Goal: Task Accomplishment & Management: Manage account settings

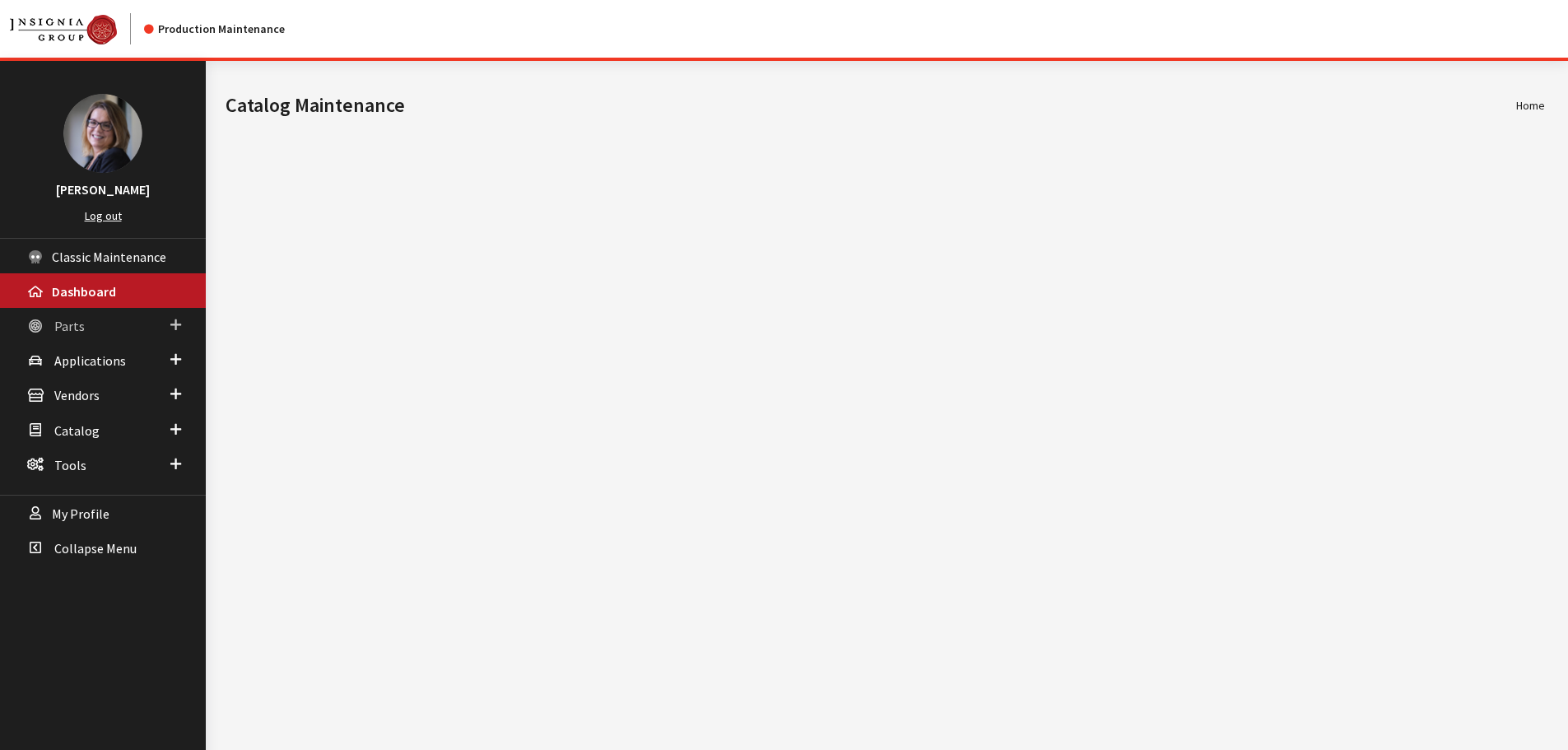
click at [174, 325] on span at bounding box center [175, 325] width 11 height 21
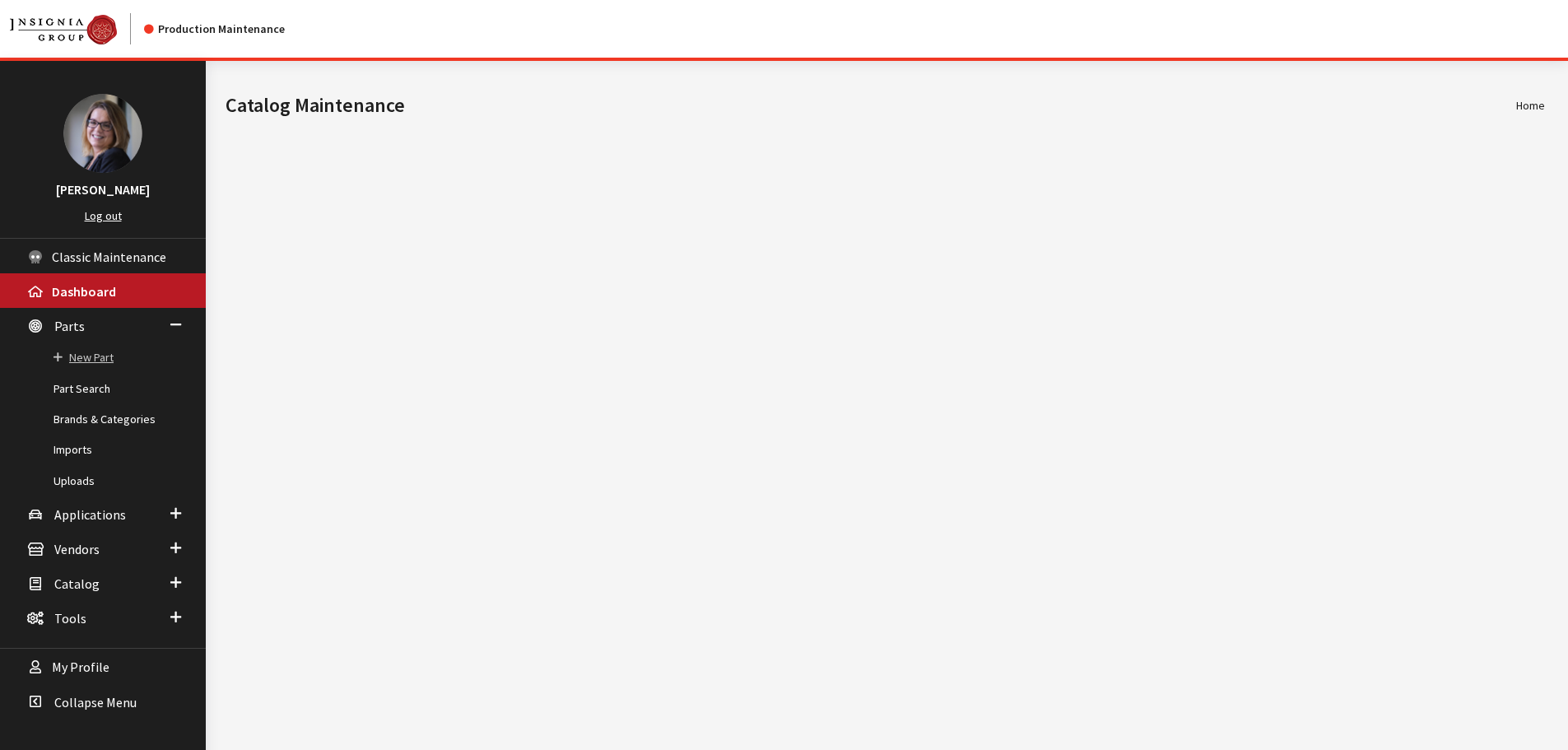
click at [96, 359] on link "New Part" at bounding box center [103, 358] width 206 height 30
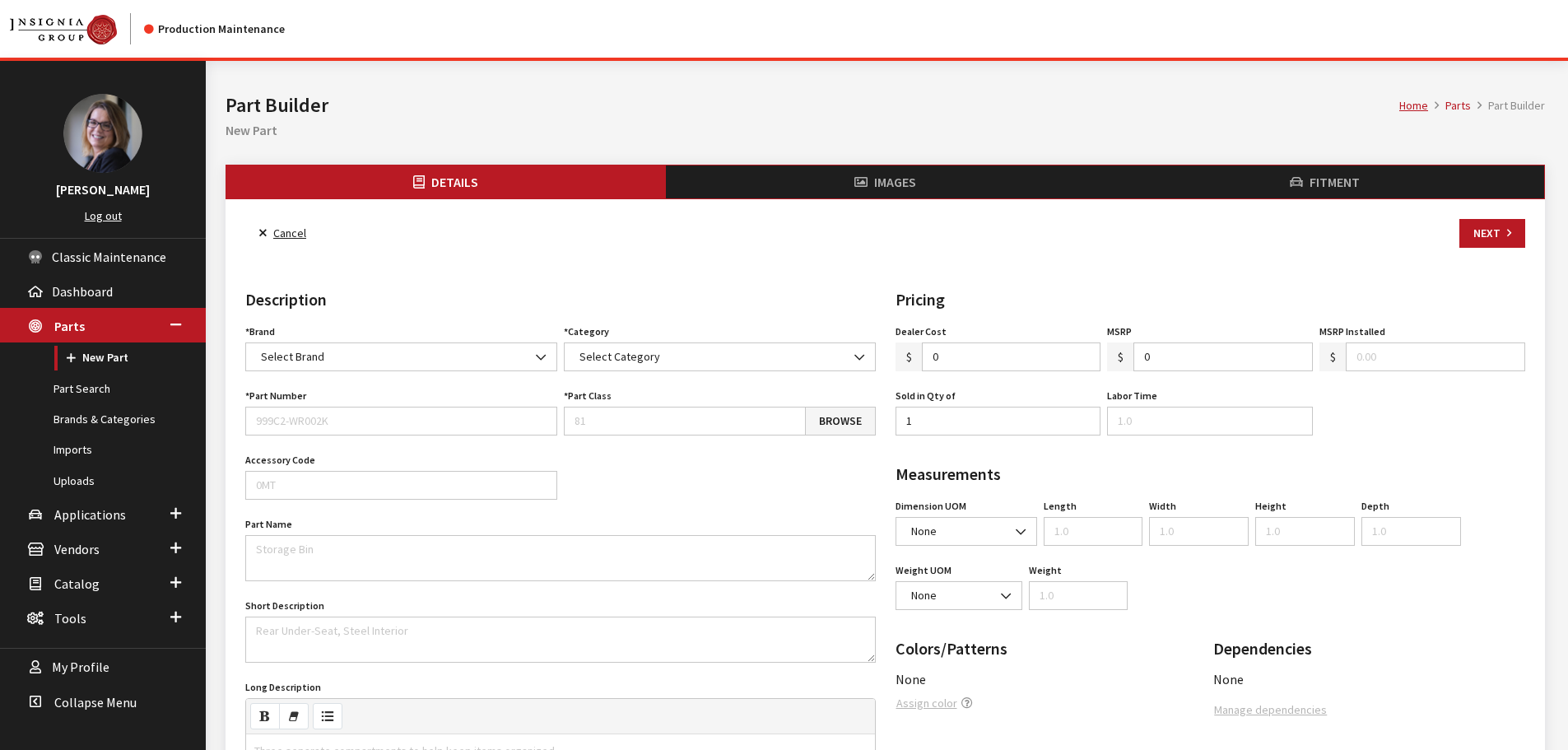
select select
click at [74, 388] on link "Part Search" at bounding box center [103, 389] width 206 height 30
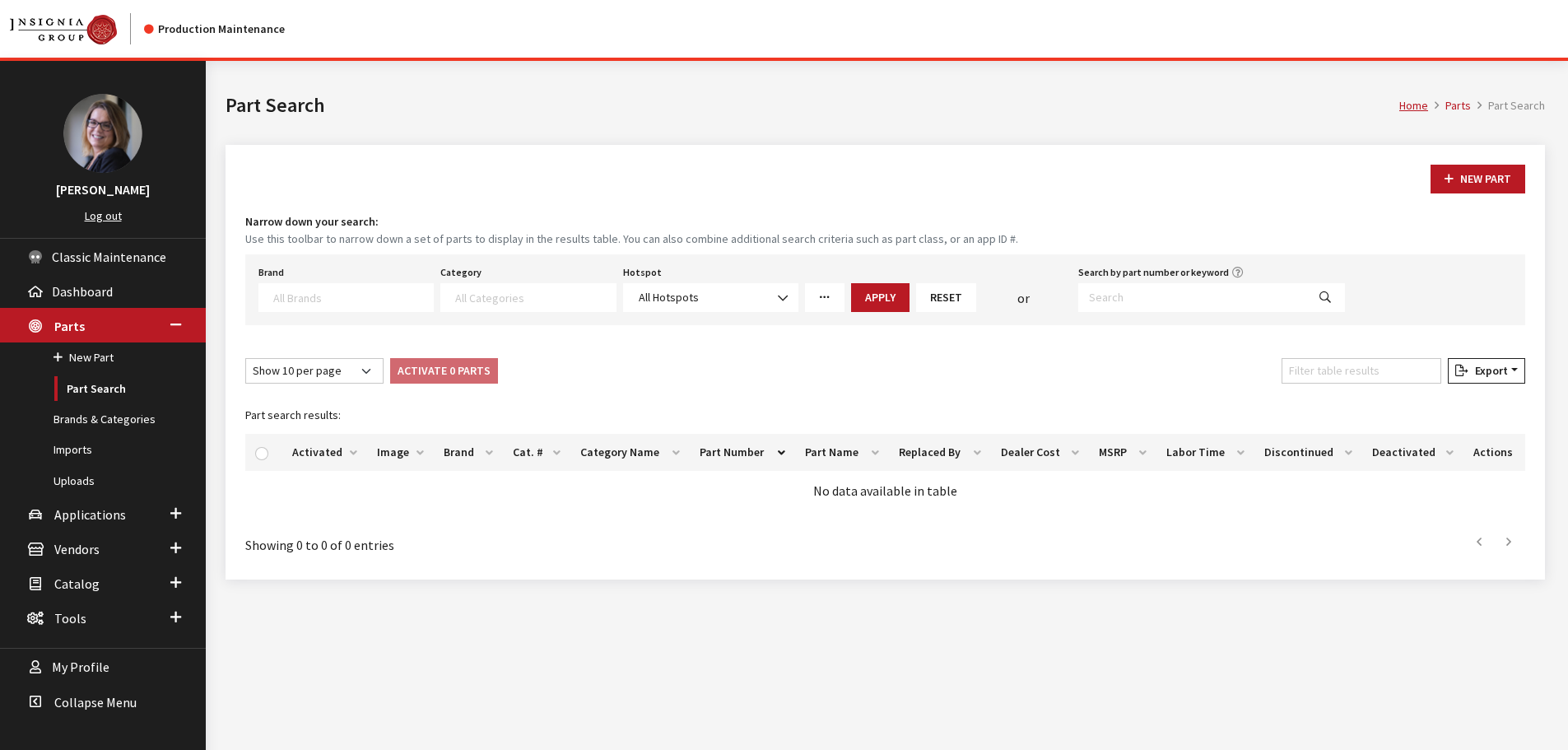
select select
click at [1146, 294] on input "Search by part number or keyword" at bounding box center [1192, 297] width 228 height 29
type input "VPLEXCLFss02"
select select
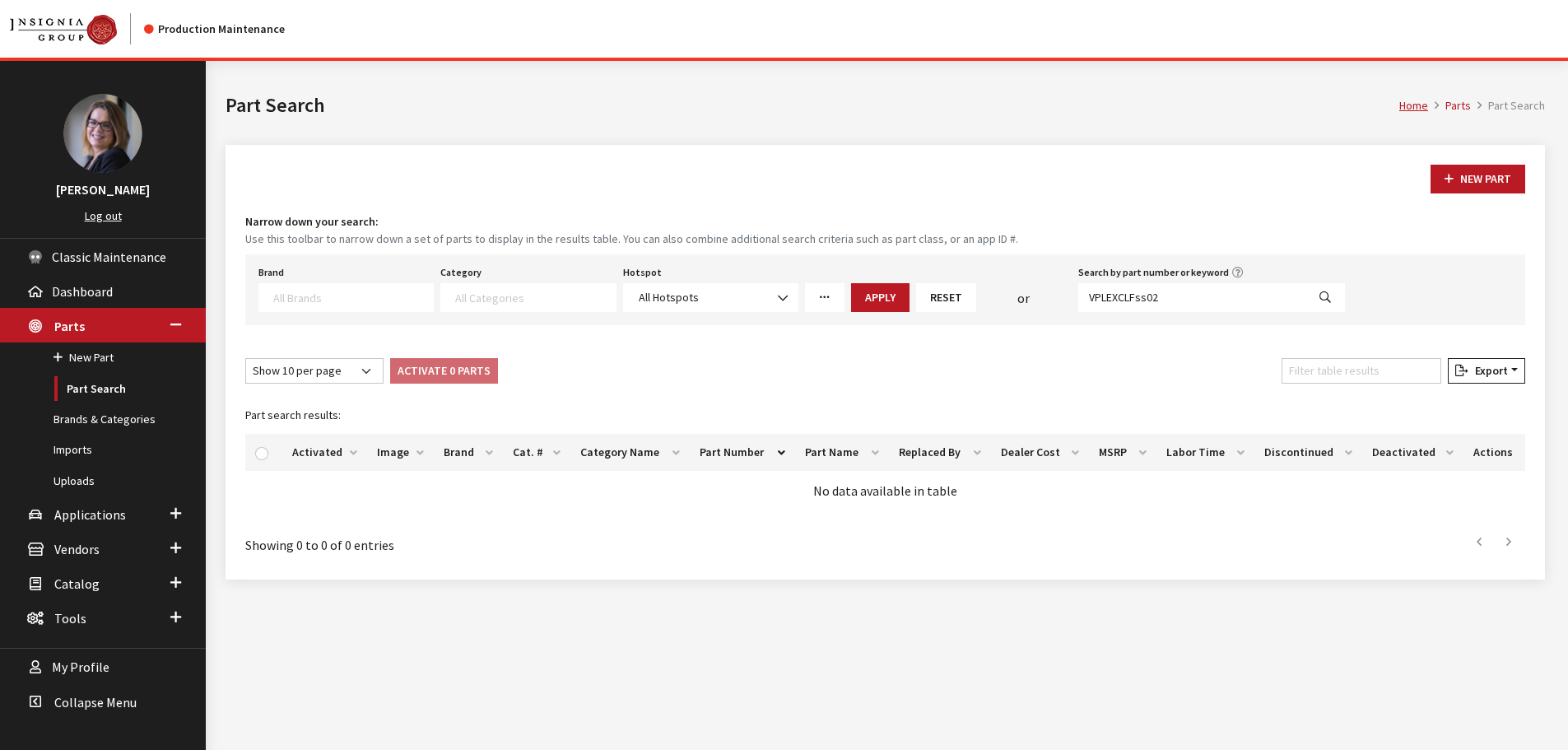
select select
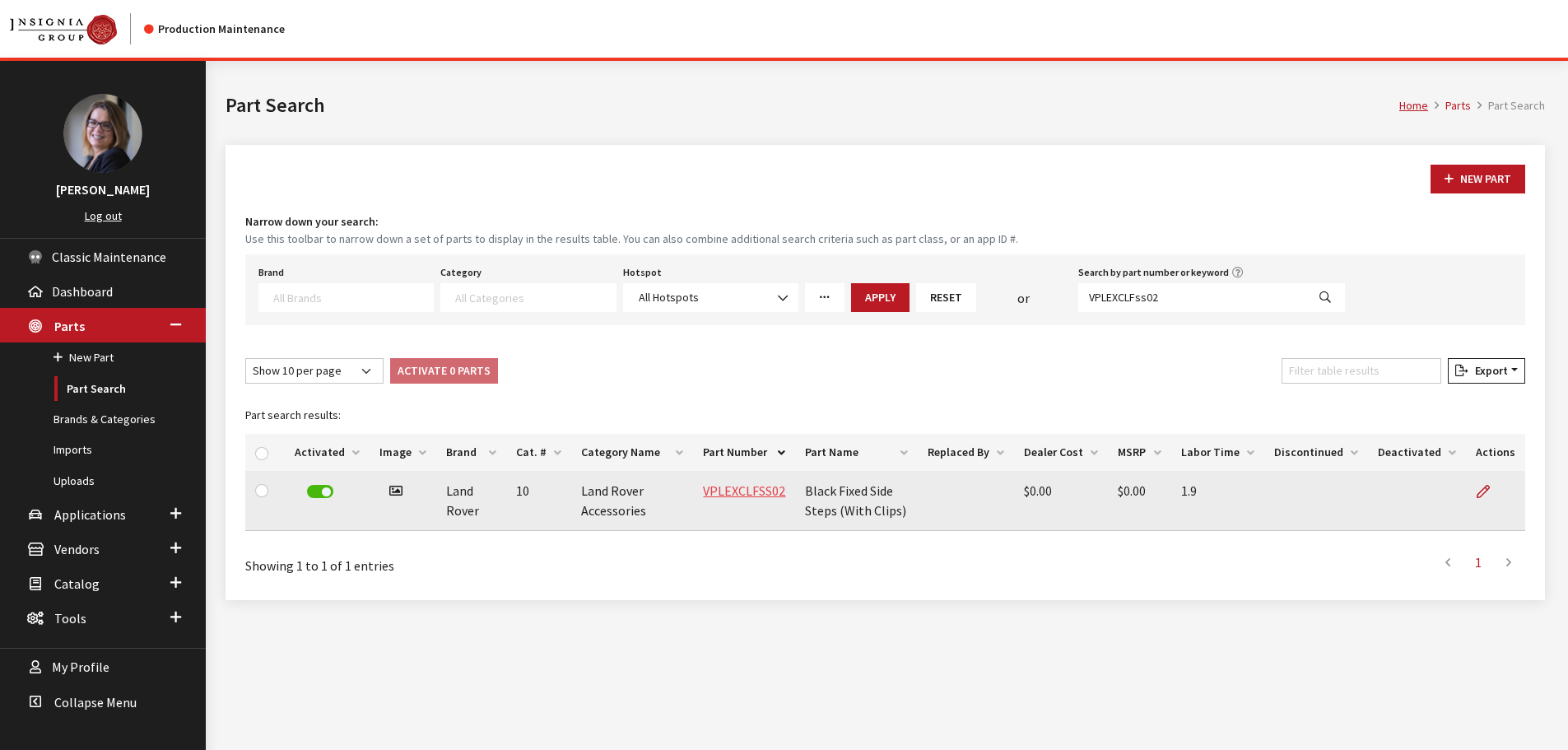
click at [744, 490] on link "VPLEXCLFSS02" at bounding box center [744, 490] width 82 height 16
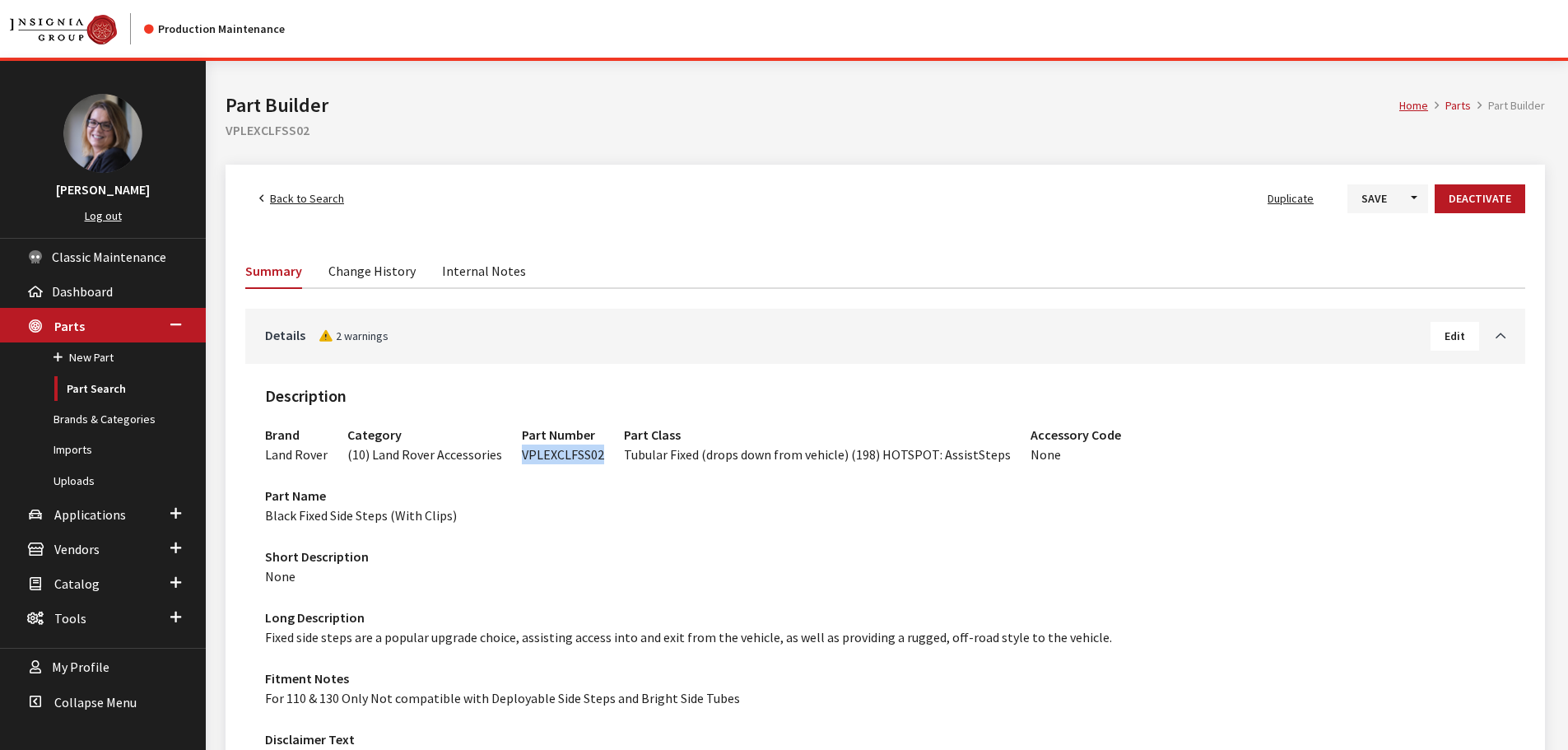
drag, startPoint x: 598, startPoint y: 457, endPoint x: 517, endPoint y: 460, distance: 81.1
click at [517, 460] on div "Part Number VPLEXCLFSS02" at bounding box center [563, 439] width 102 height 47
copy span "VPLEXCLFSS02"
click at [354, 268] on link "Change History" at bounding box center [371, 269] width 87 height 35
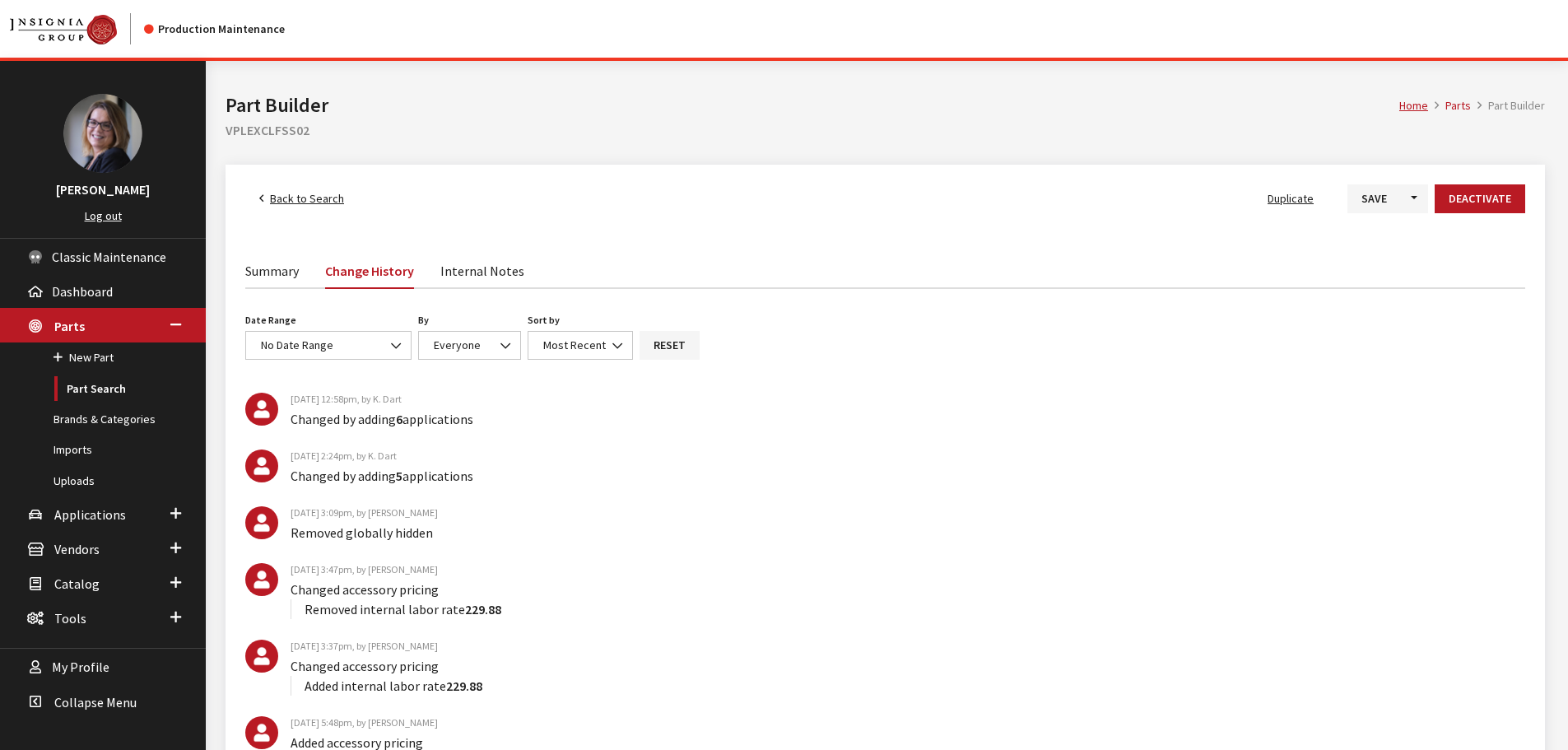
click at [269, 272] on link "Summary" at bounding box center [272, 269] width 54 height 35
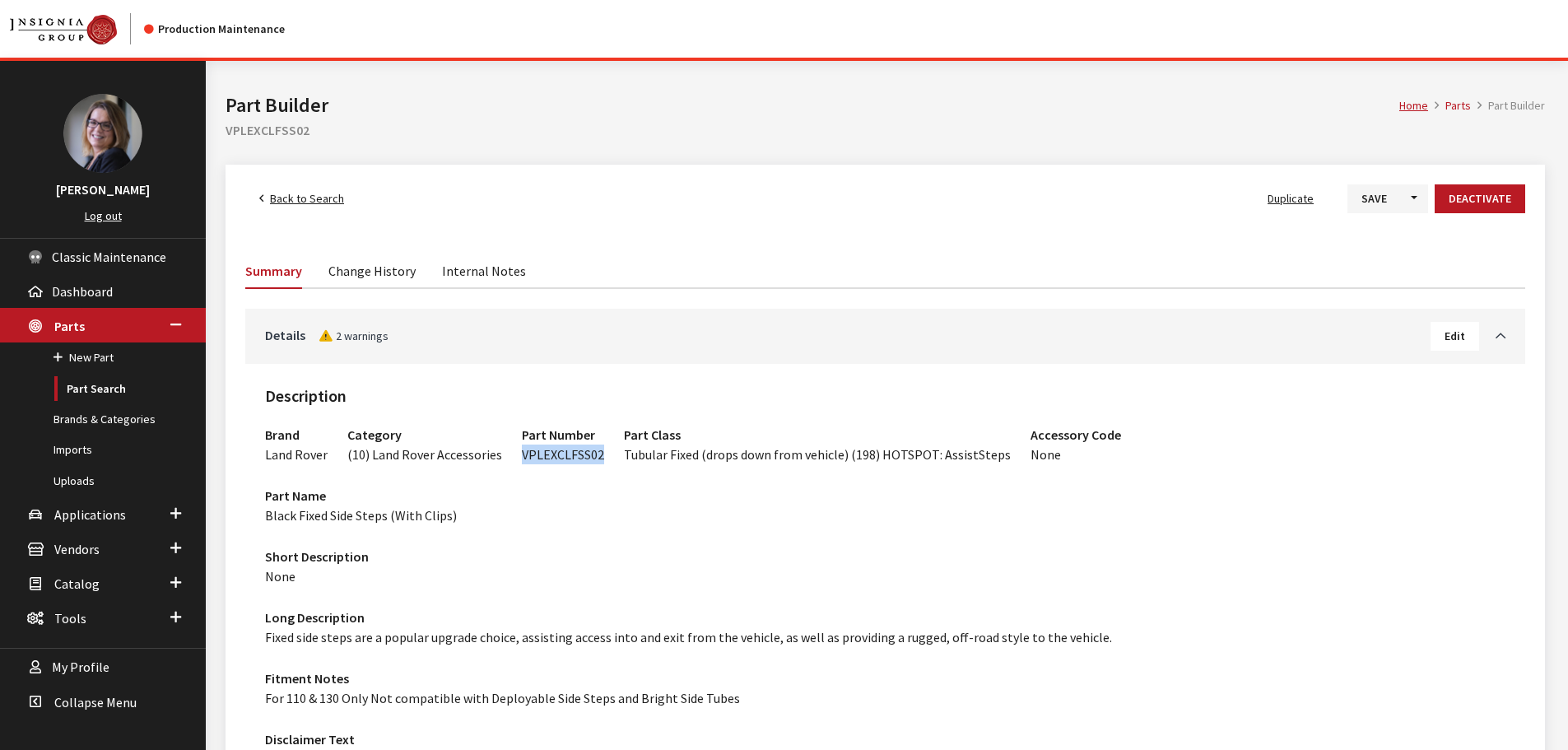
click at [387, 279] on link "Change History" at bounding box center [371, 269] width 87 height 35
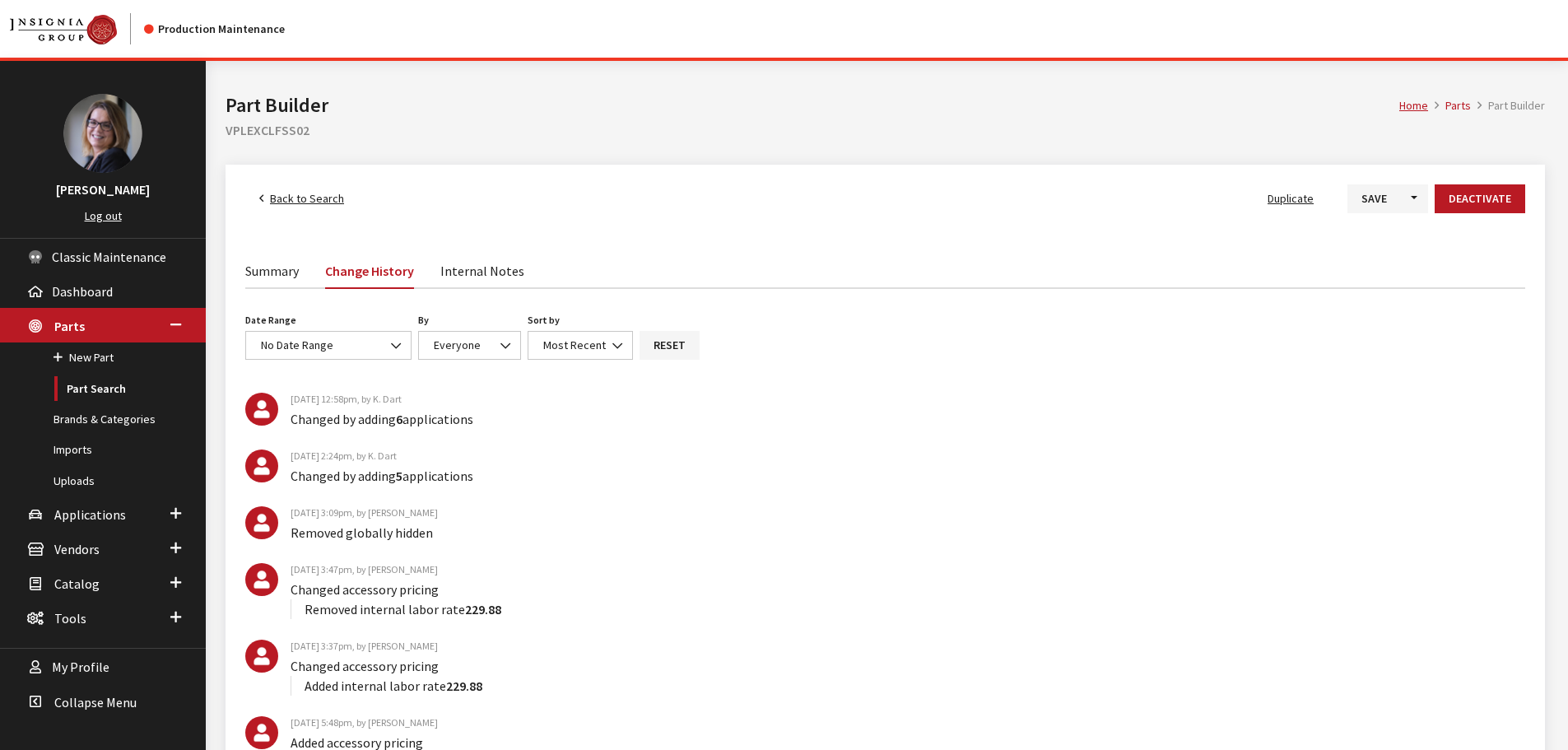
click at [268, 272] on link "Summary" at bounding box center [272, 269] width 54 height 35
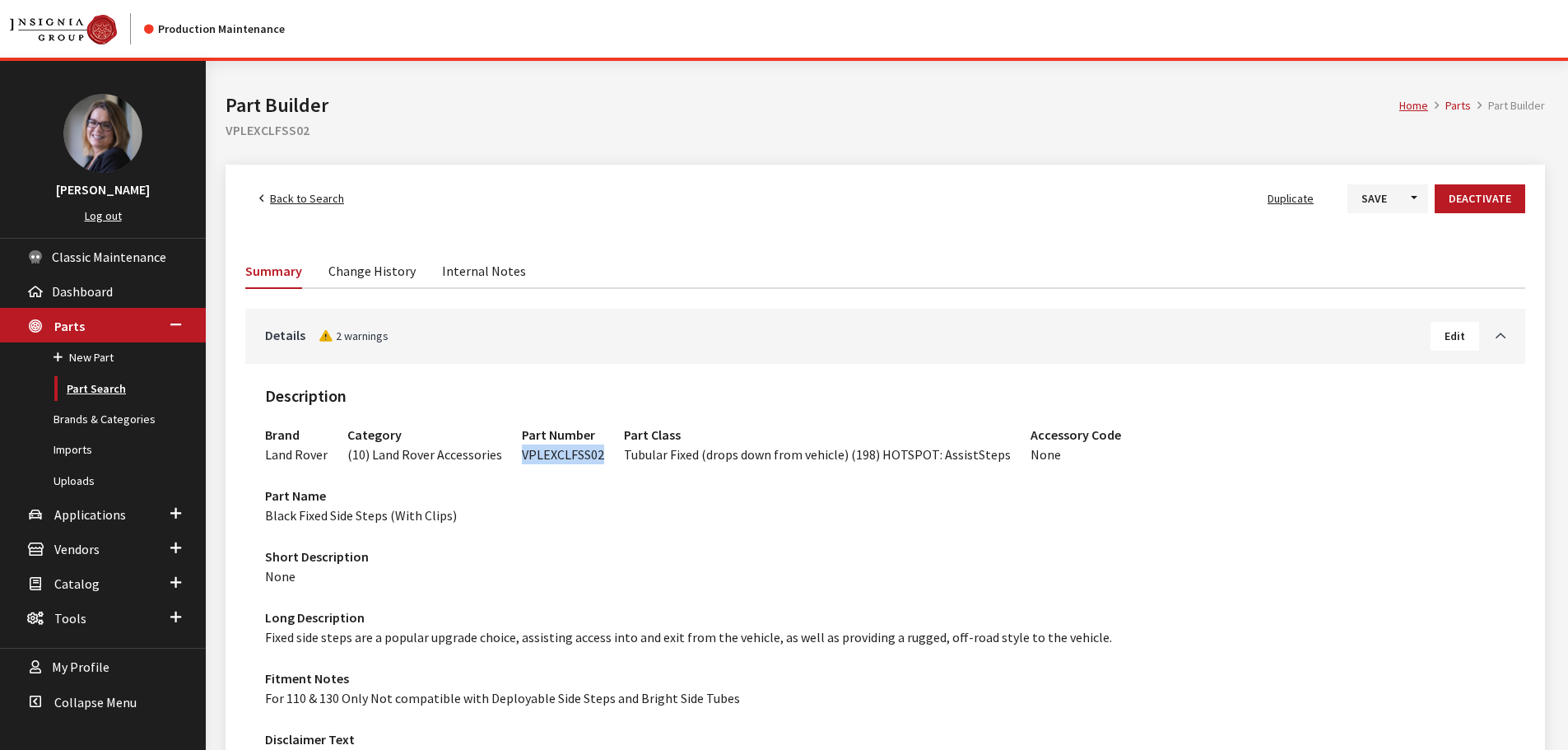
click at [98, 385] on link "Part Search" at bounding box center [103, 389] width 206 height 30
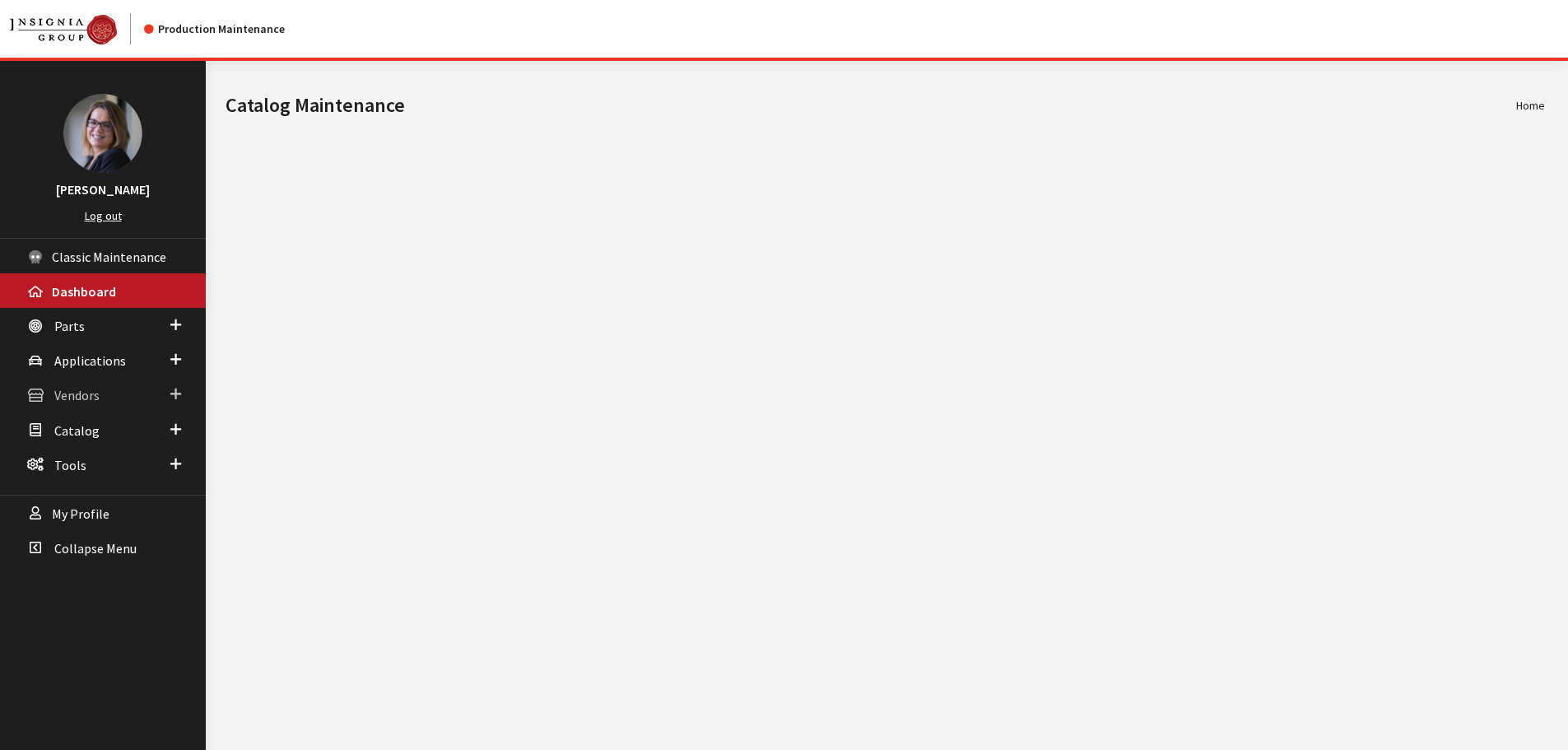
click at [174, 392] on span at bounding box center [175, 395] width 11 height 21
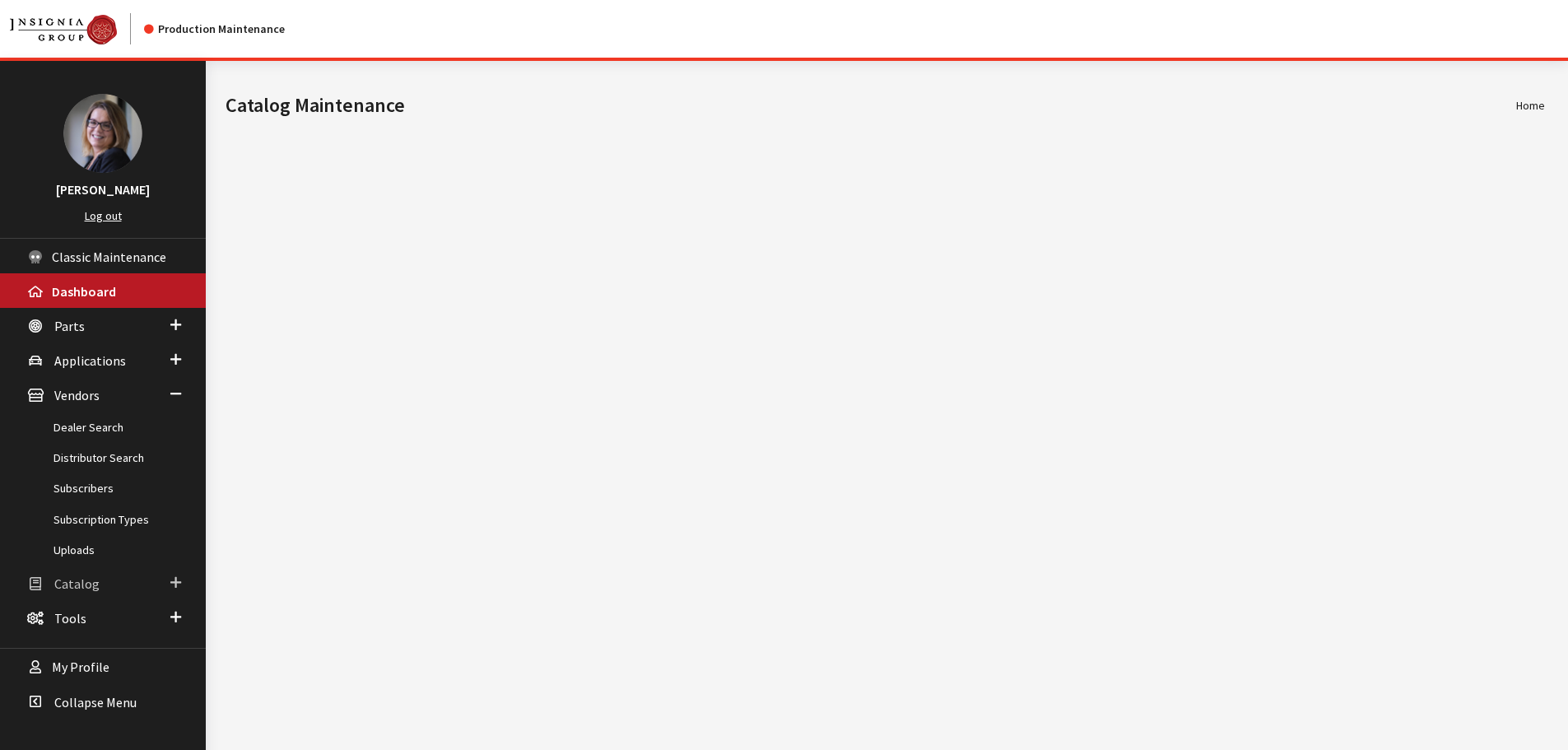
click at [162, 579] on link "Catalog" at bounding box center [103, 583] width 206 height 35
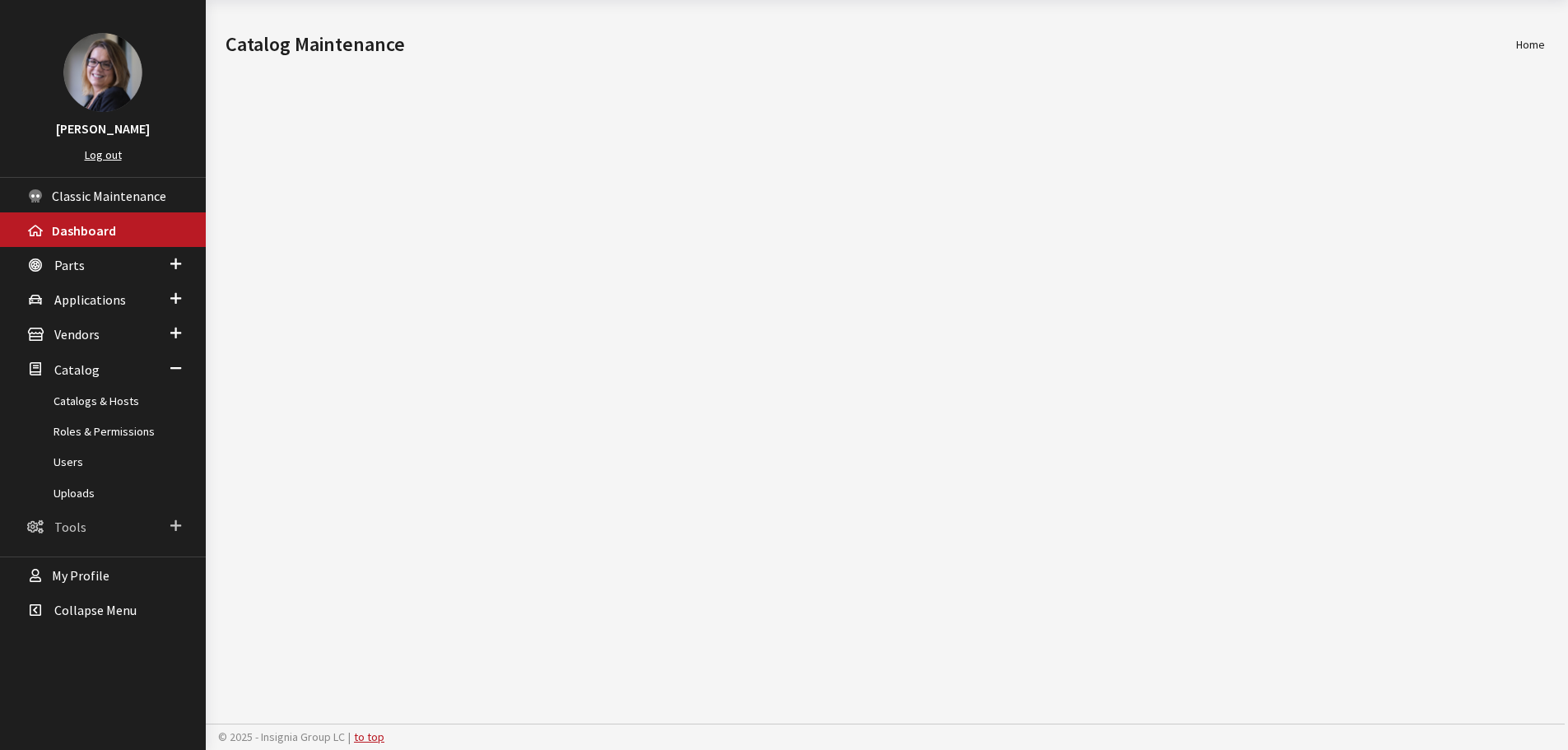
click at [169, 533] on link "Tools" at bounding box center [103, 525] width 206 height 35
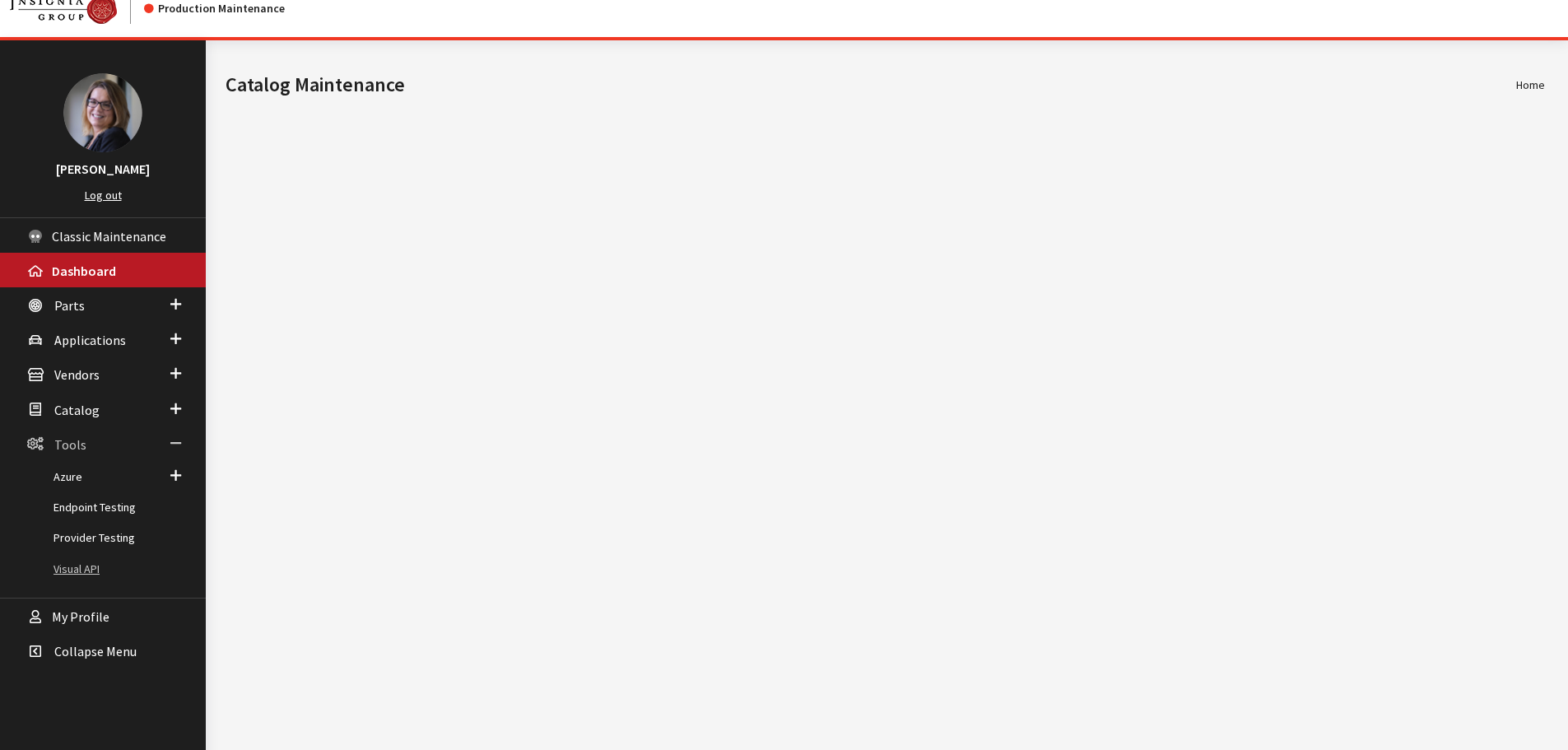
scroll to position [0, 0]
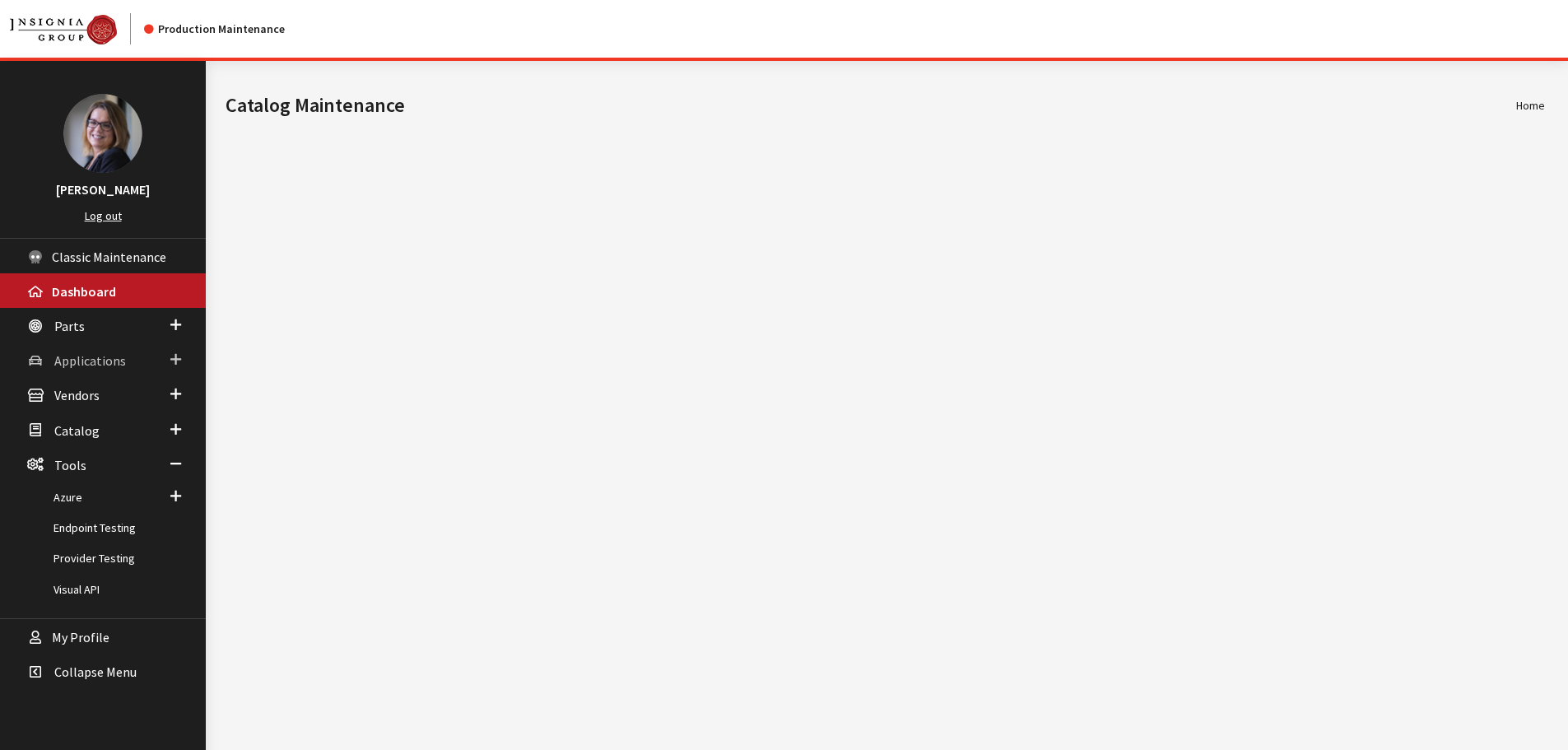
click at [173, 359] on span at bounding box center [175, 360] width 11 height 21
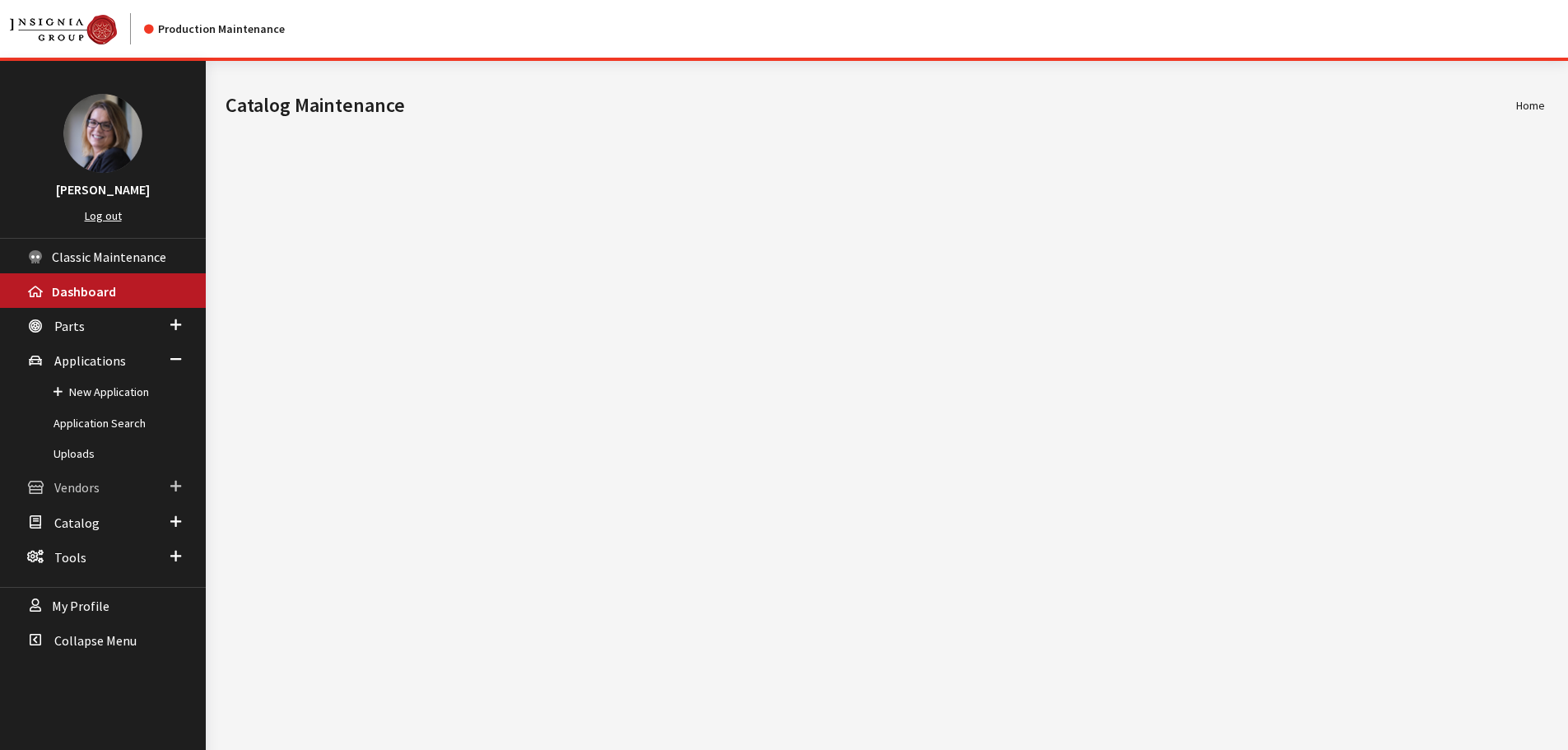
click at [177, 484] on span at bounding box center [175, 487] width 11 height 21
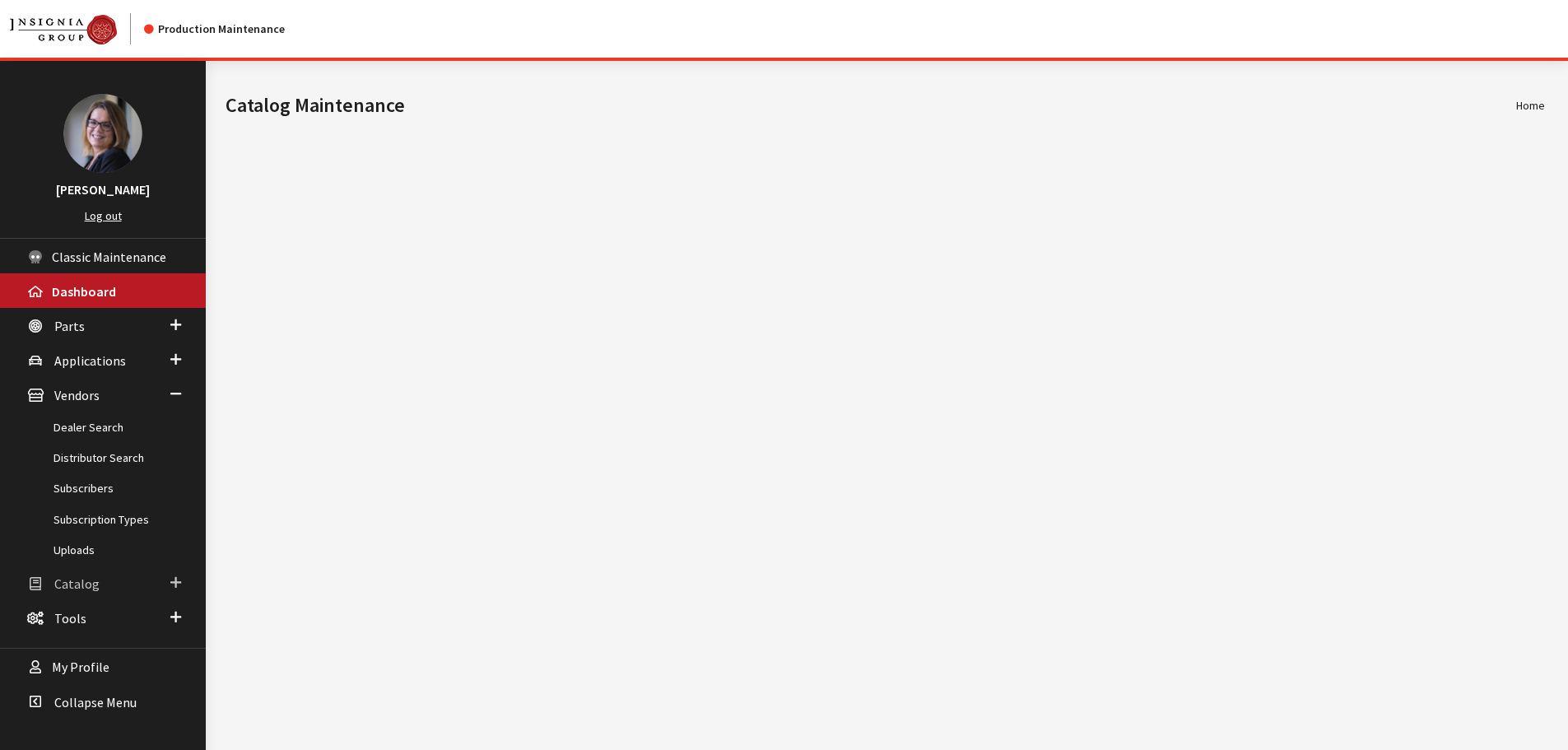
click at [180, 582] on span at bounding box center [175, 583] width 11 height 21
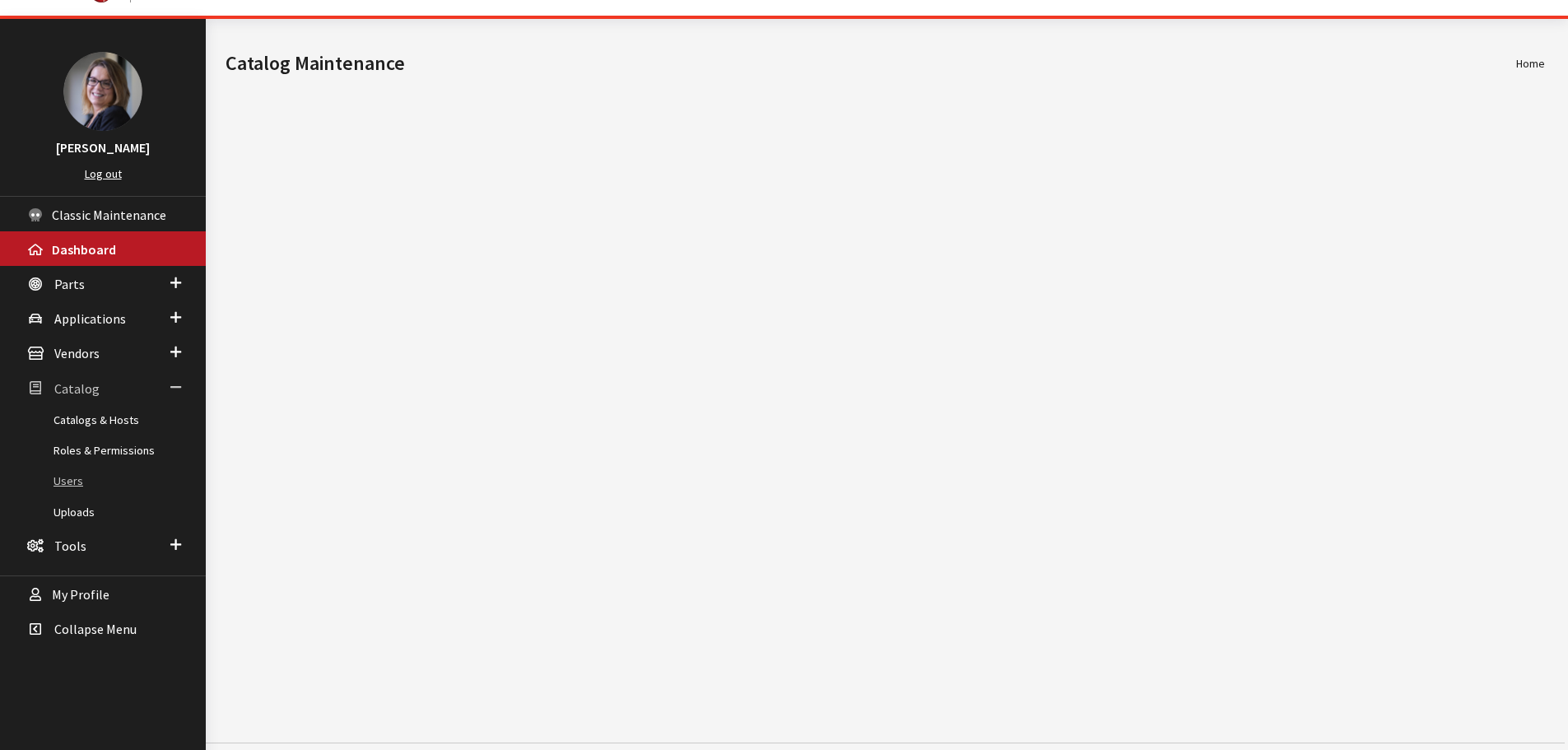
scroll to position [61, 0]
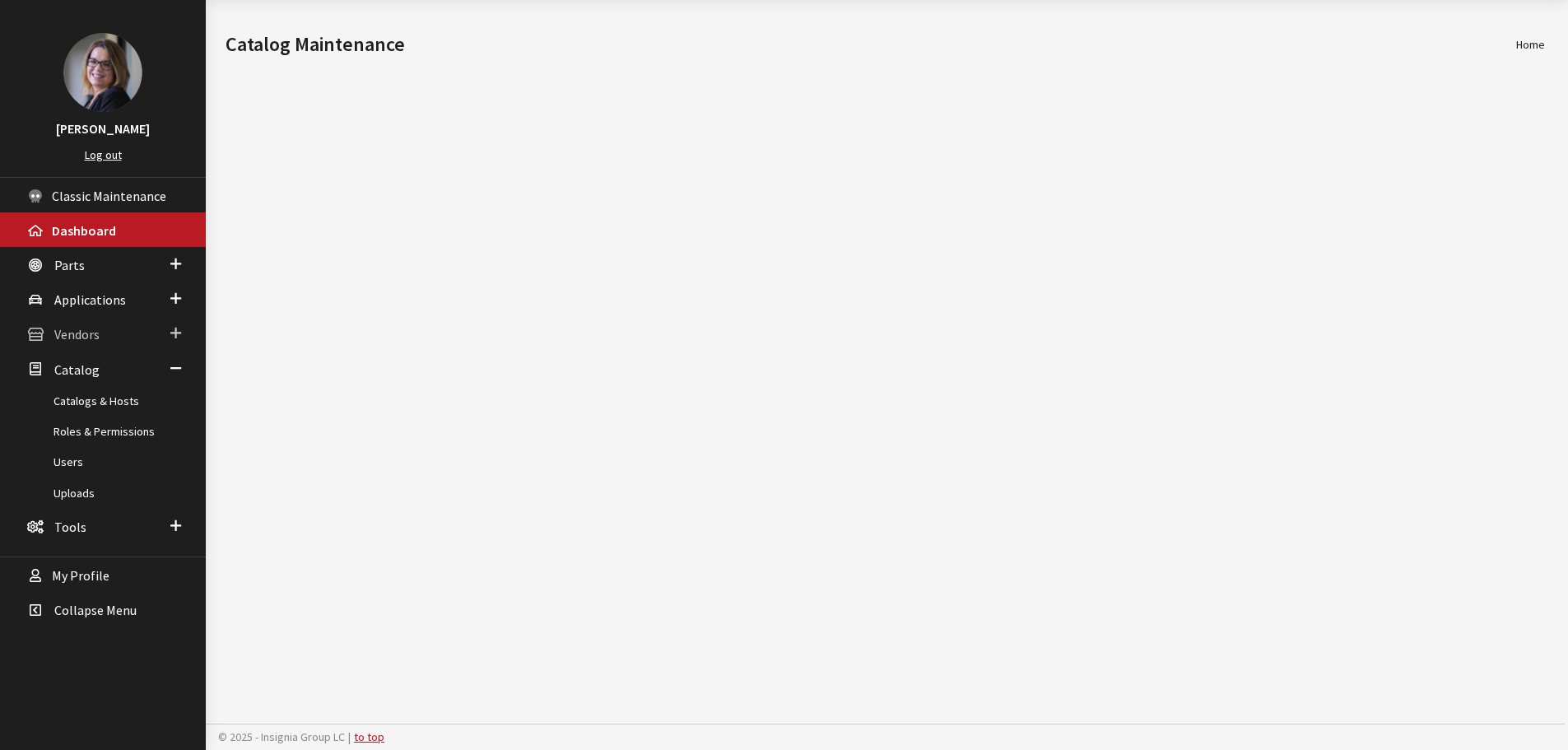
click at [173, 337] on span at bounding box center [175, 334] width 11 height 21
click at [179, 558] on span at bounding box center [175, 557] width 11 height 21
click at [174, 438] on span at bounding box center [175, 435] width 11 height 17
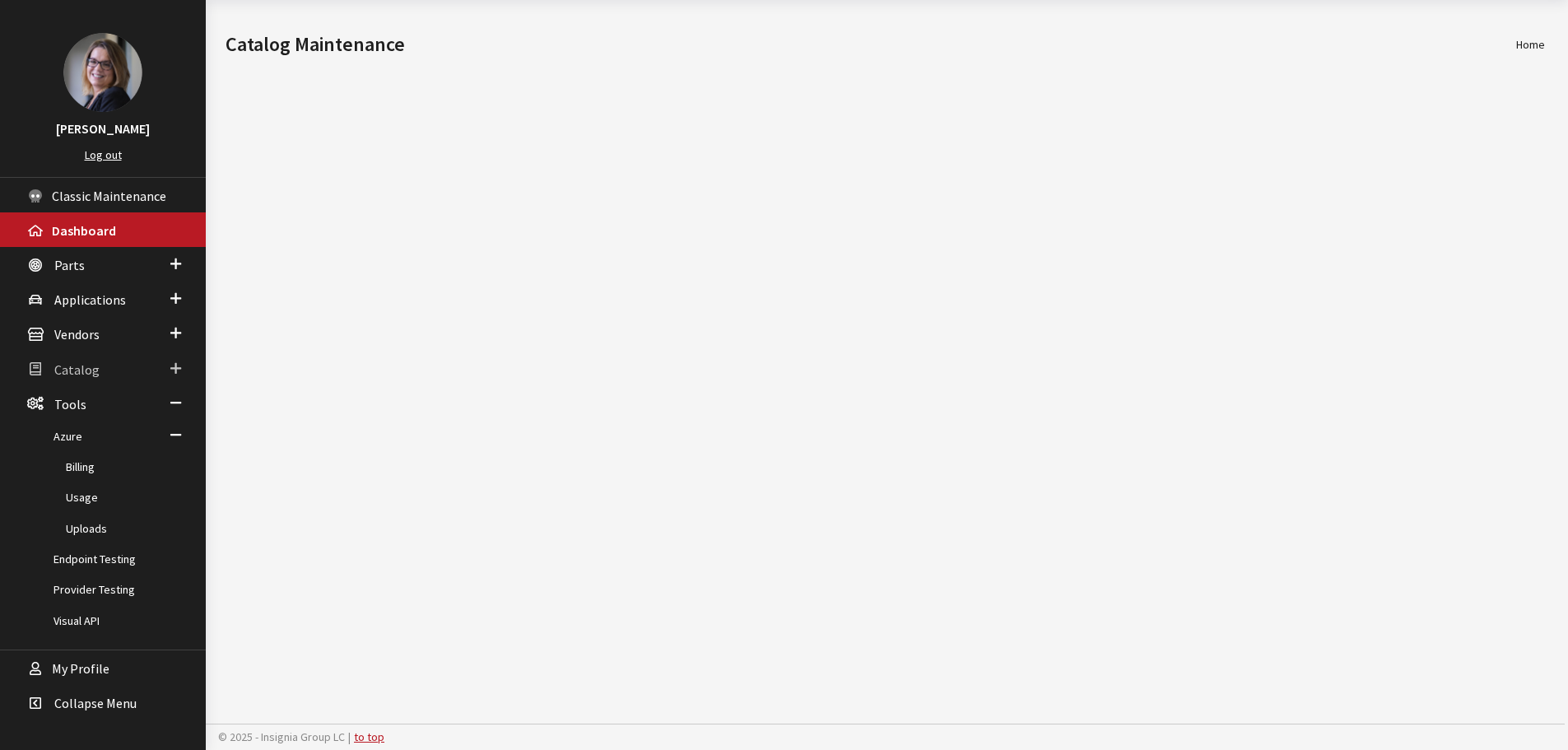
click at [174, 365] on span at bounding box center [175, 369] width 11 height 21
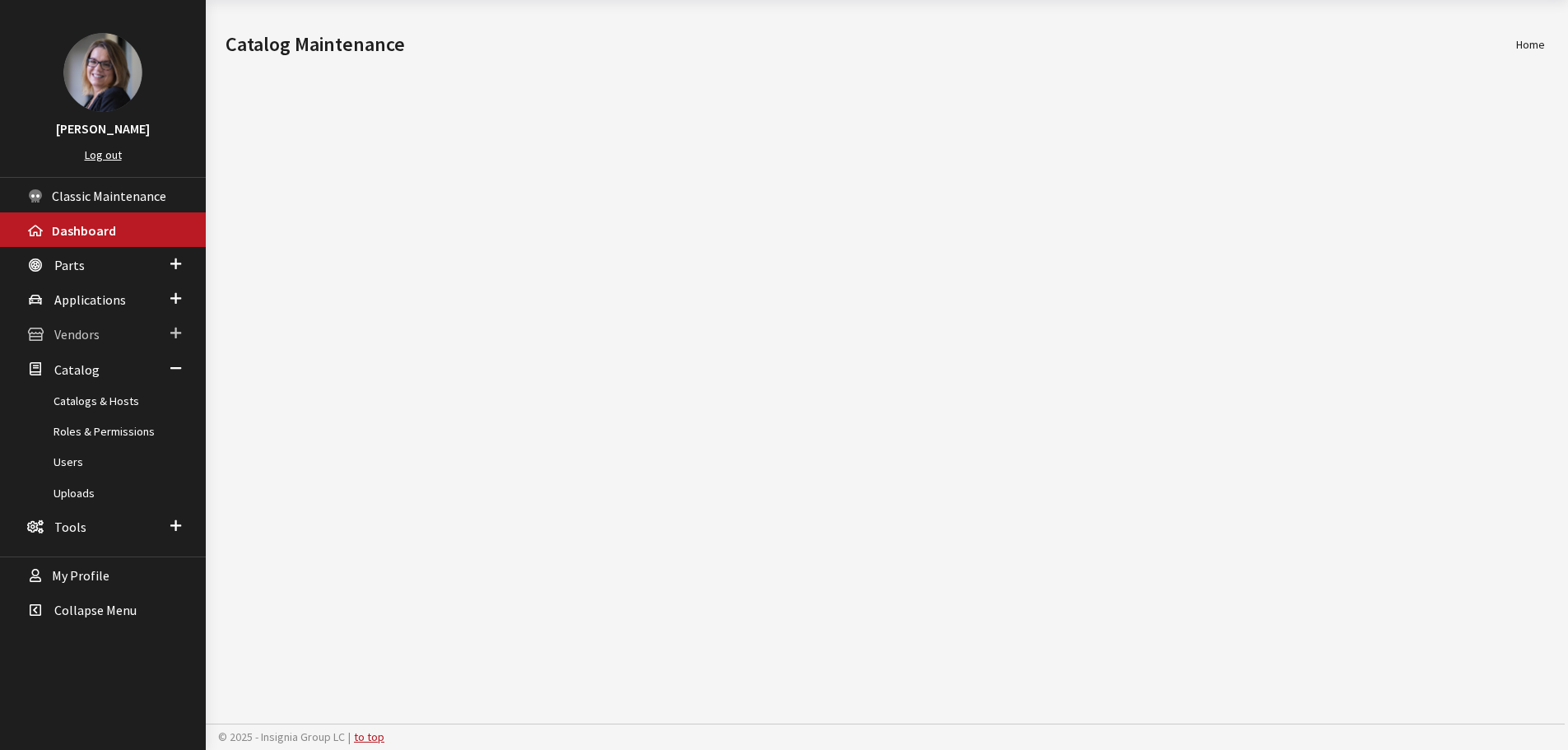
click at [178, 332] on span at bounding box center [175, 334] width 11 height 21
click at [73, 490] on link "Uploads" at bounding box center [103, 490] width 206 height 30
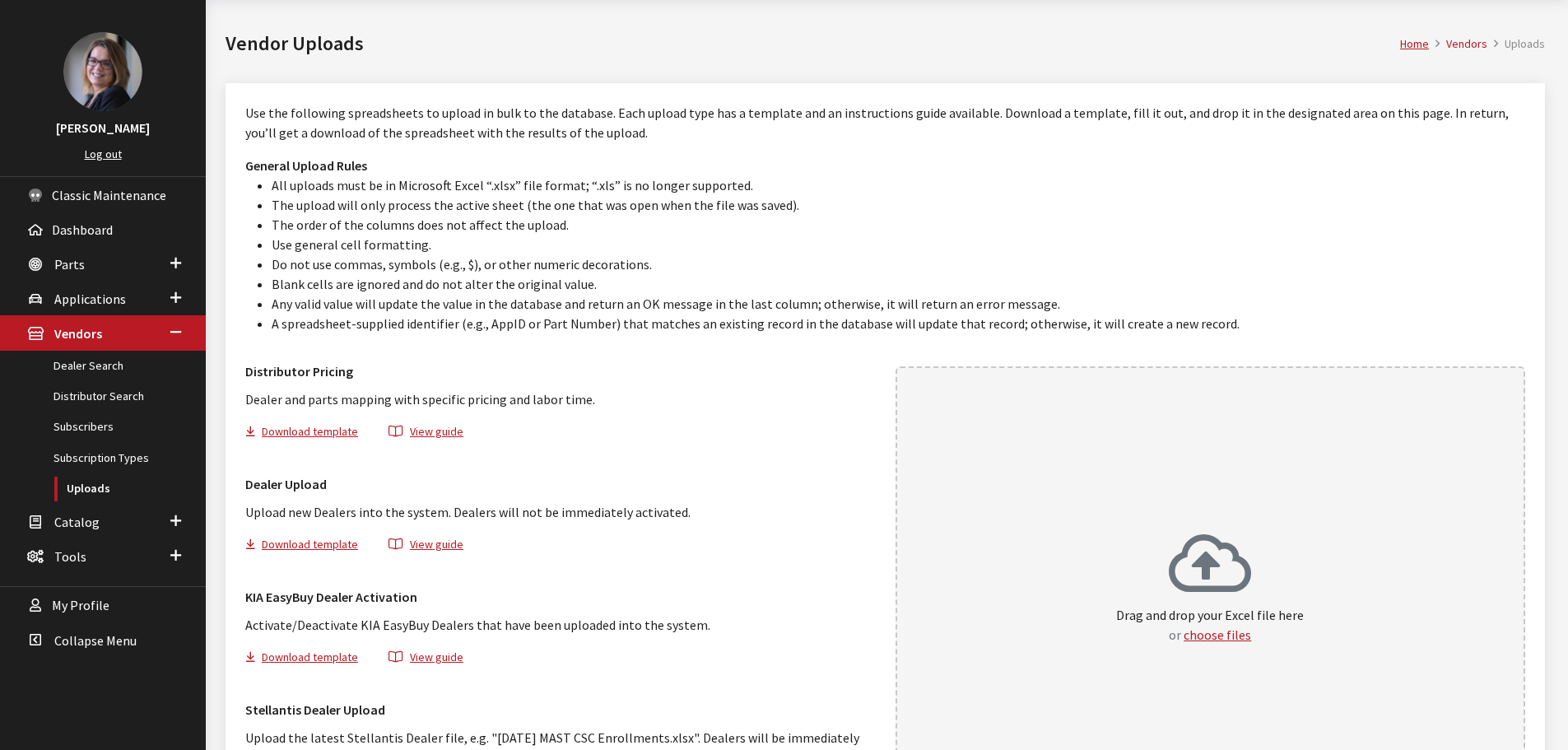
scroll to position [60, 0]
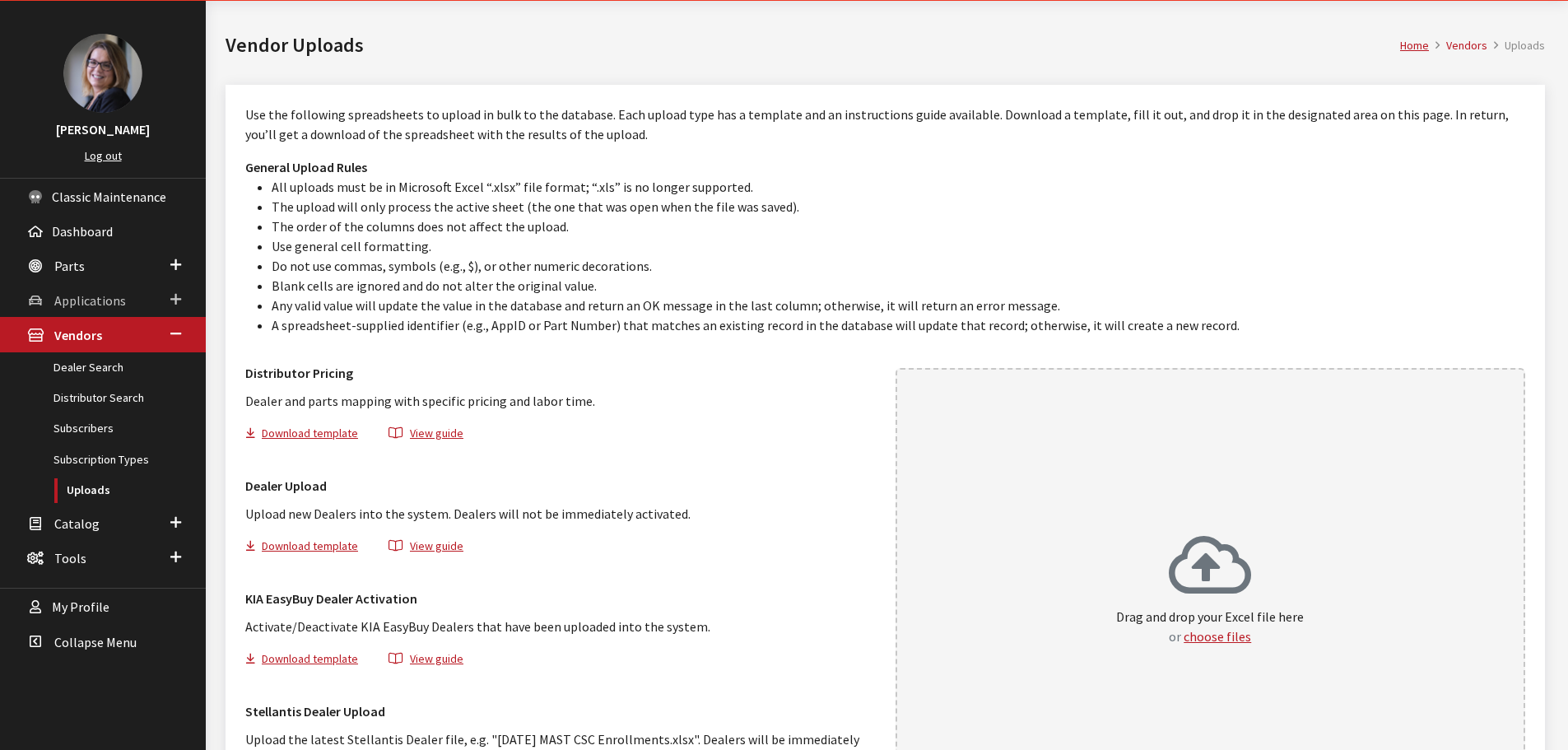
click at [183, 300] on link "Applications" at bounding box center [103, 299] width 206 height 35
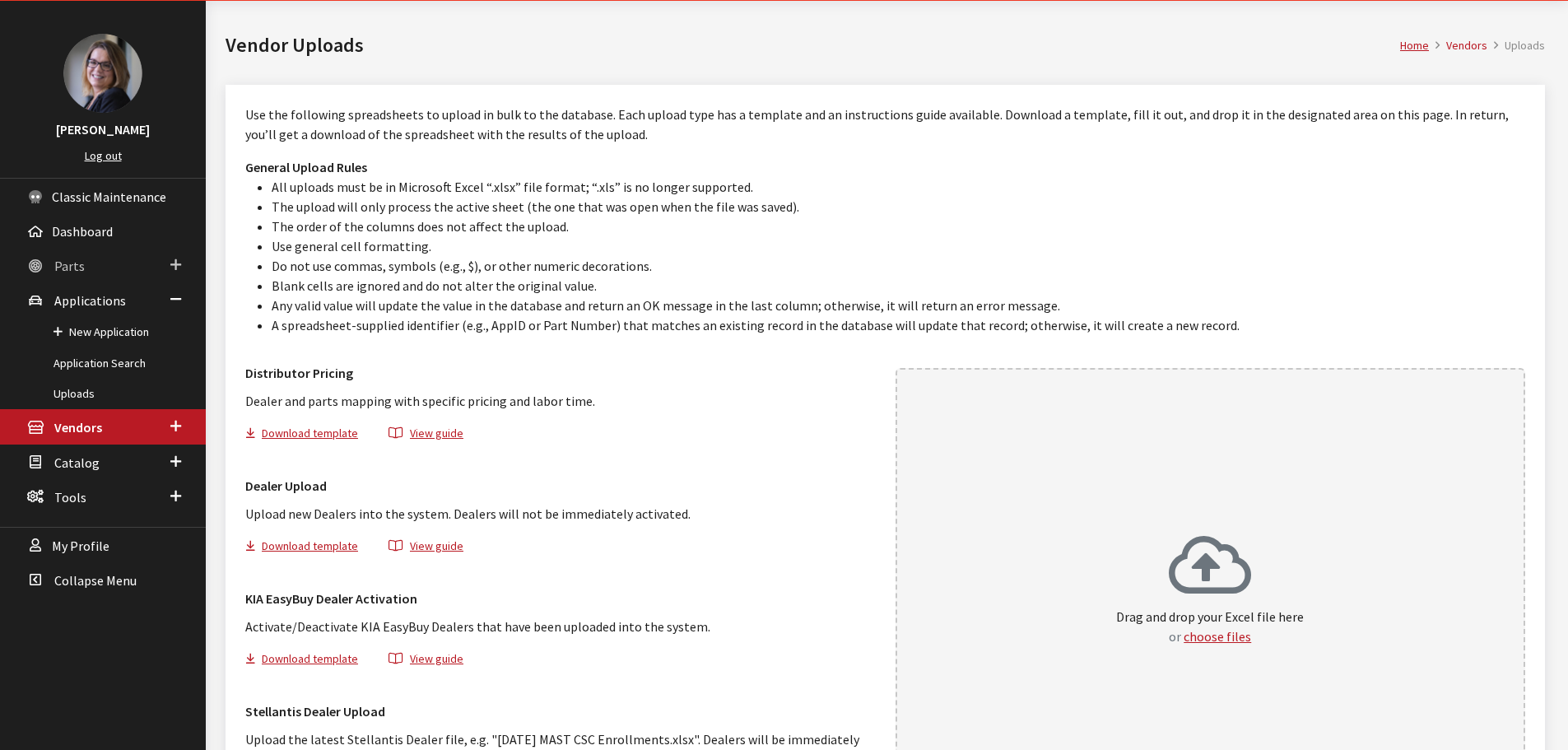
click at [175, 270] on span at bounding box center [175, 265] width 11 height 21
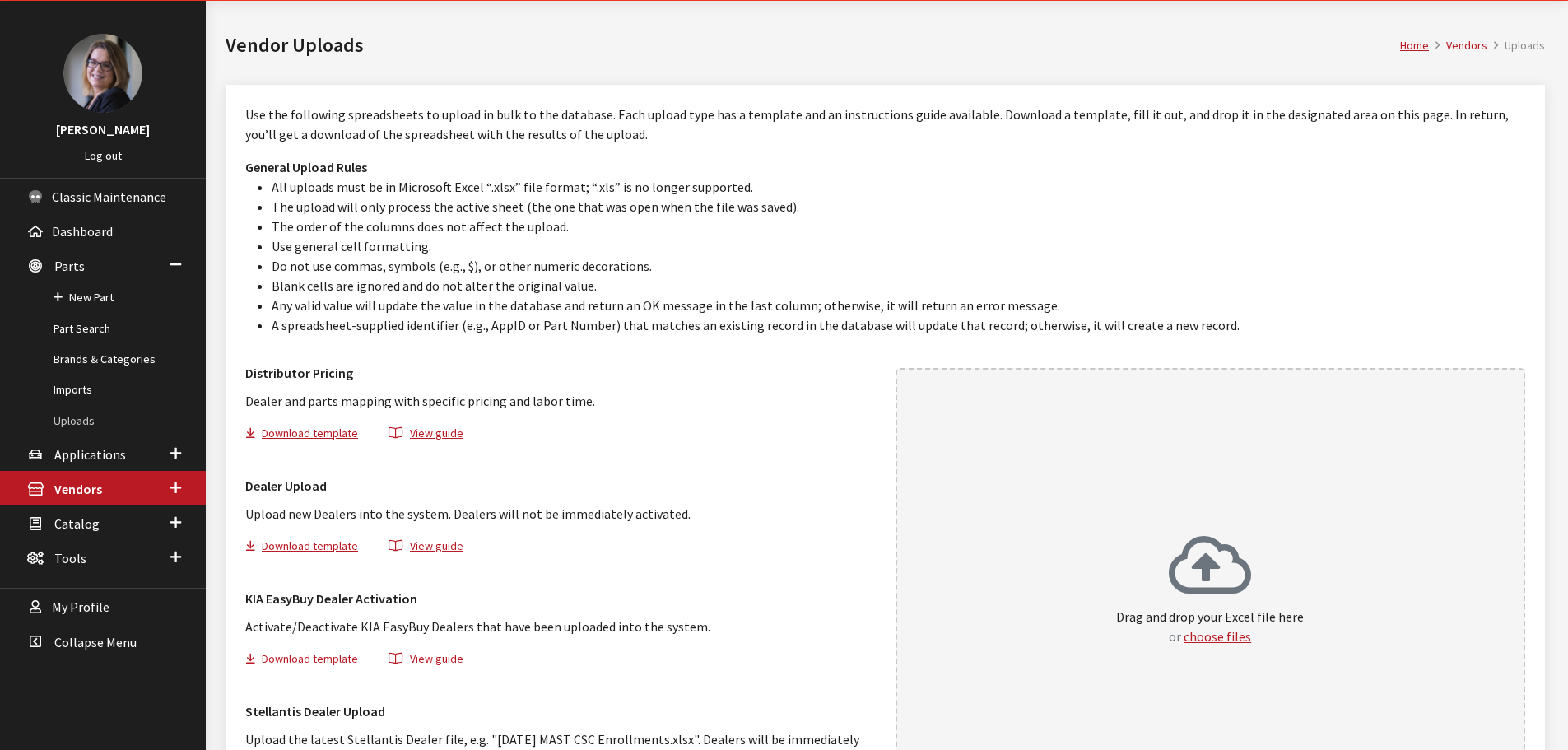
click at [72, 425] on link "Uploads" at bounding box center [103, 421] width 206 height 30
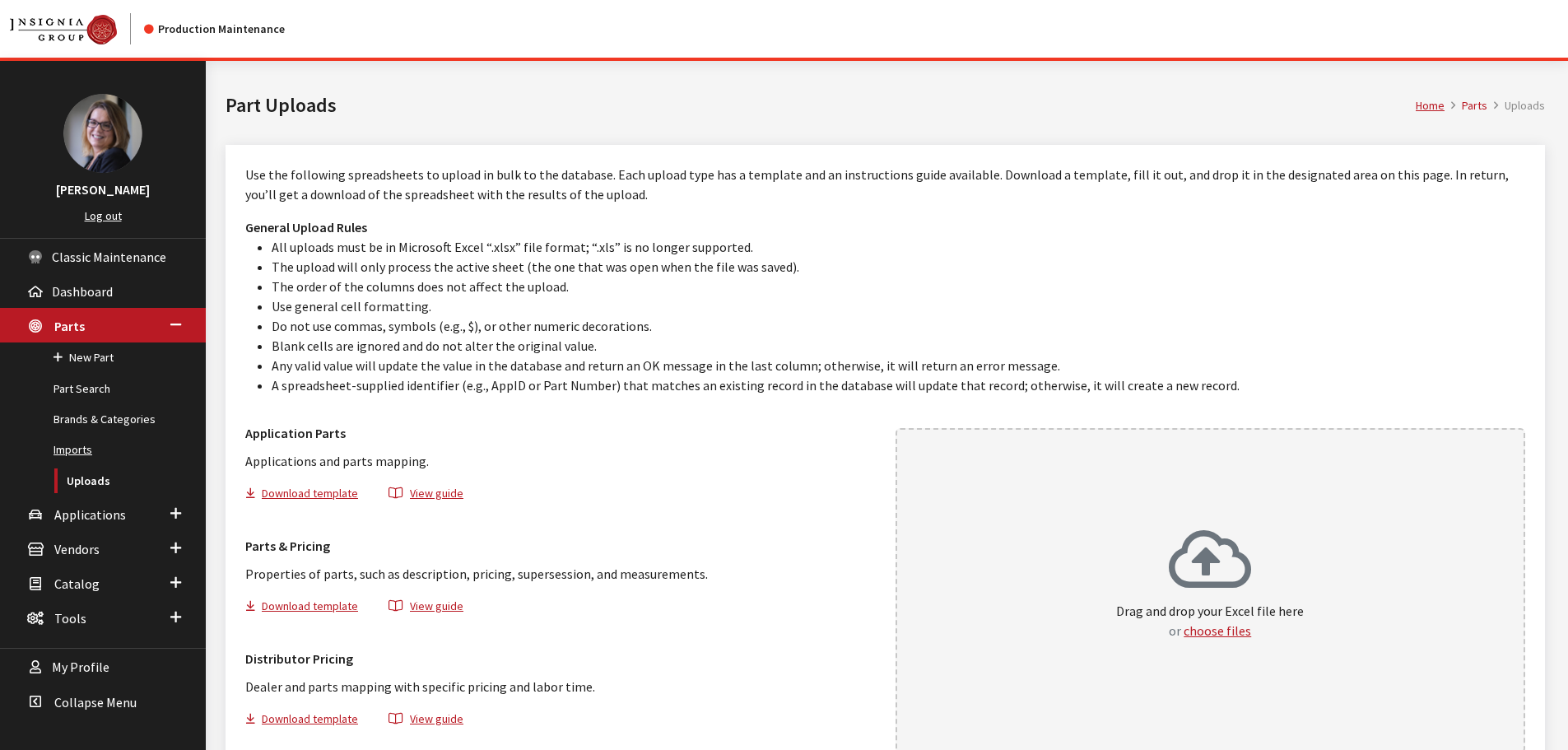
click at [67, 446] on link "Imports" at bounding box center [103, 450] width 206 height 30
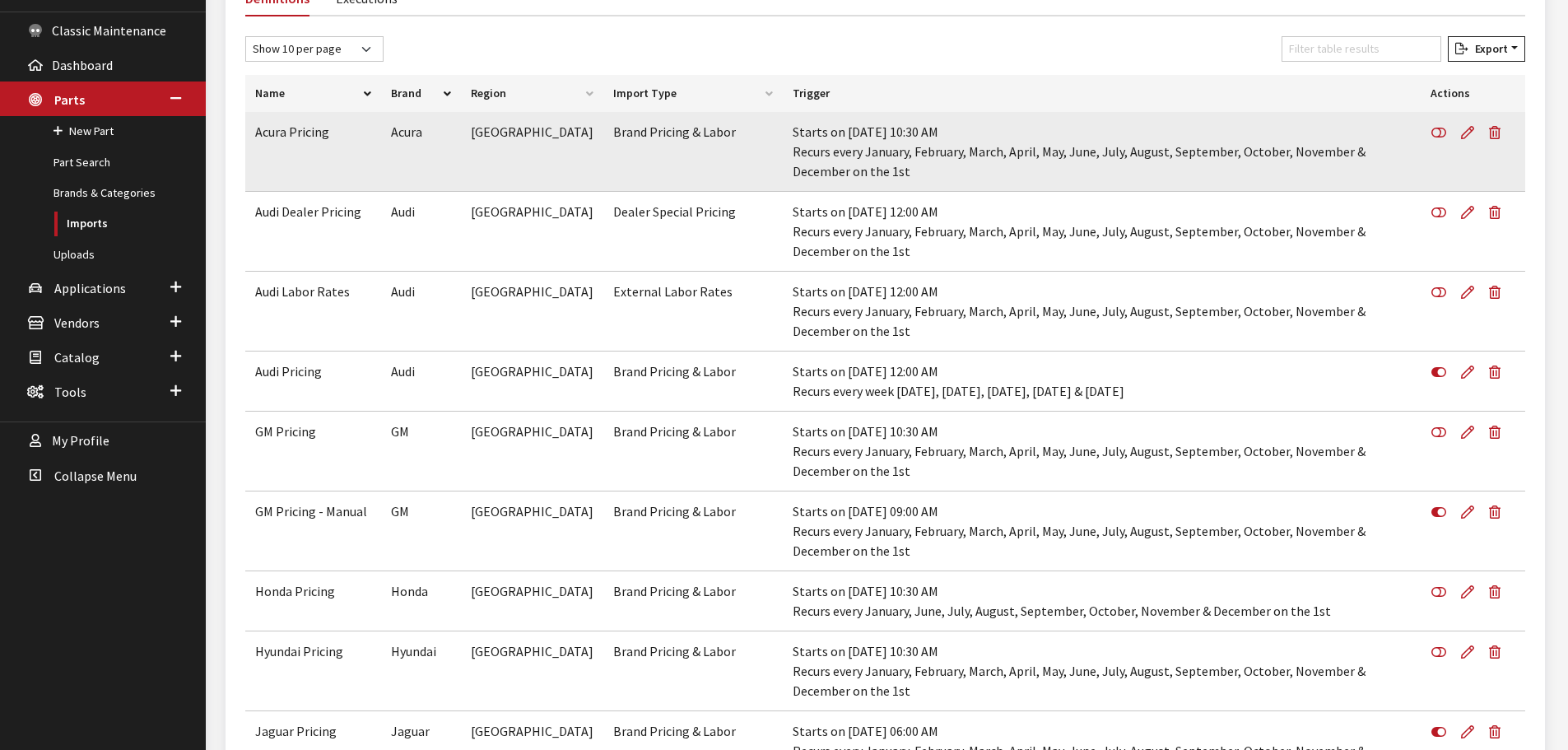
scroll to position [219, 0]
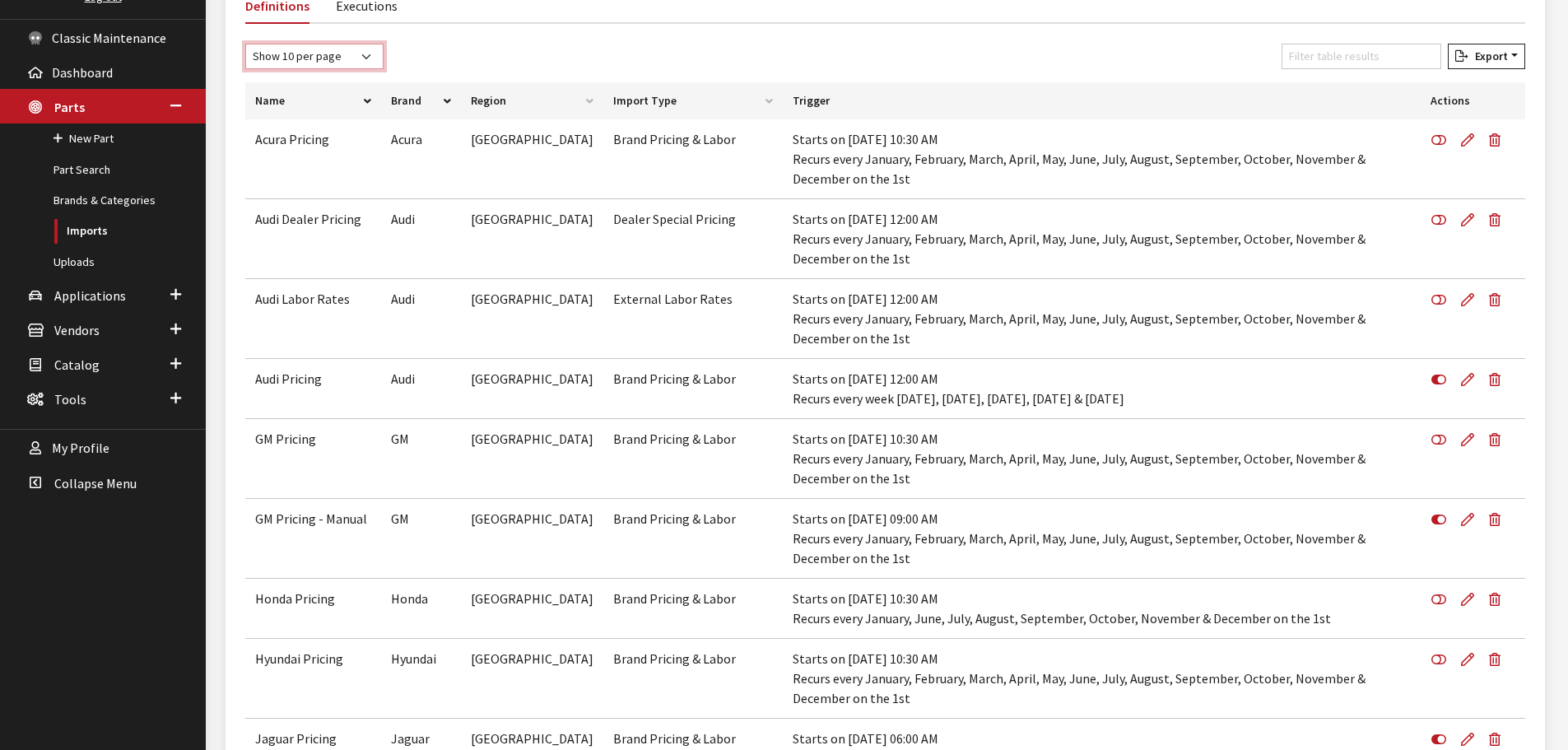
click at [367, 55] on select "Show 10 per page Show 25 per page Show 50 per page Show 100 per page Show 1000 …" at bounding box center [314, 56] width 139 height 26
select select "1000"
click at [245, 44] on select "Show 10 per page Show 25 per page Show 50 per page Show 100 per page Show 1000 …" at bounding box center [314, 56] width 139 height 26
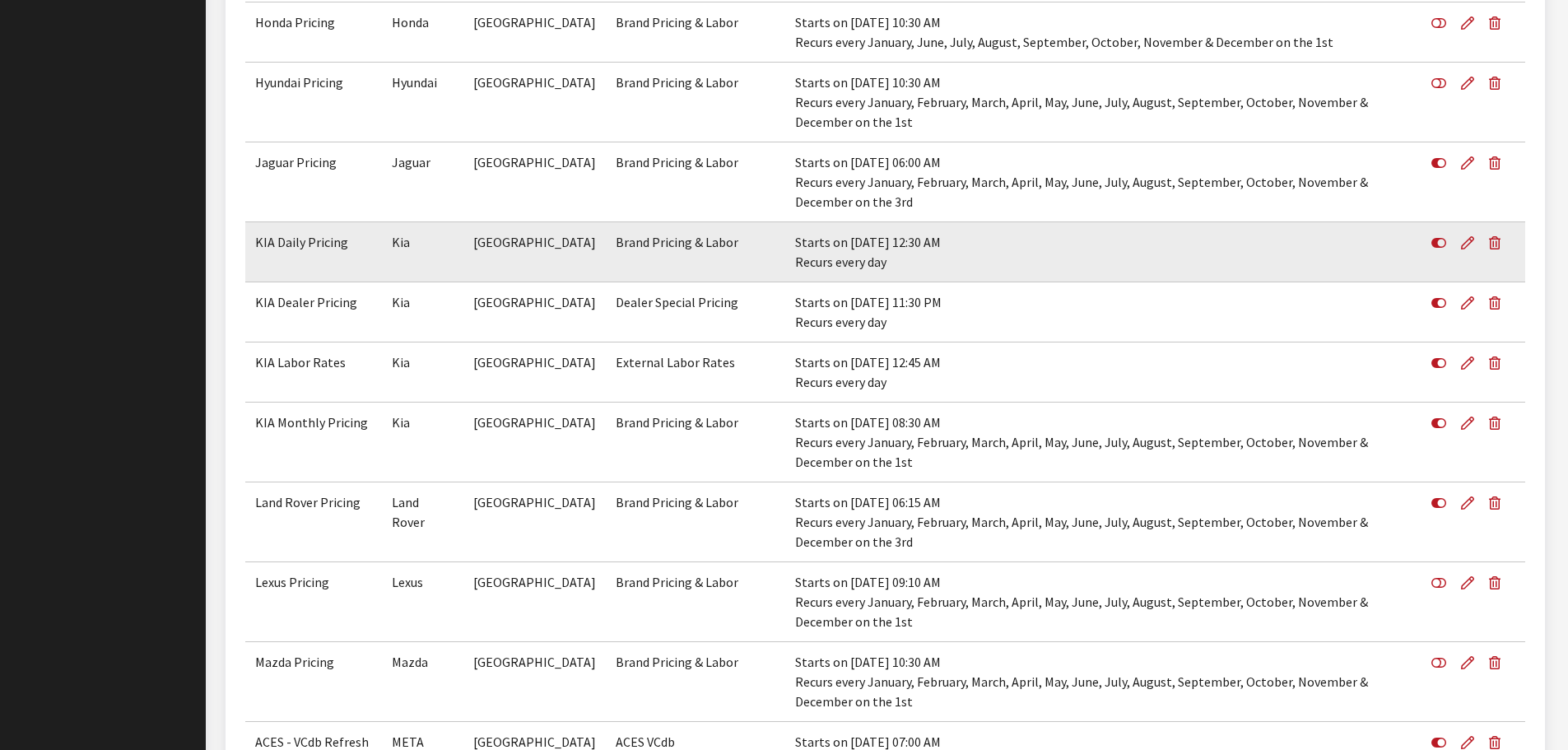
scroll to position [877, 0]
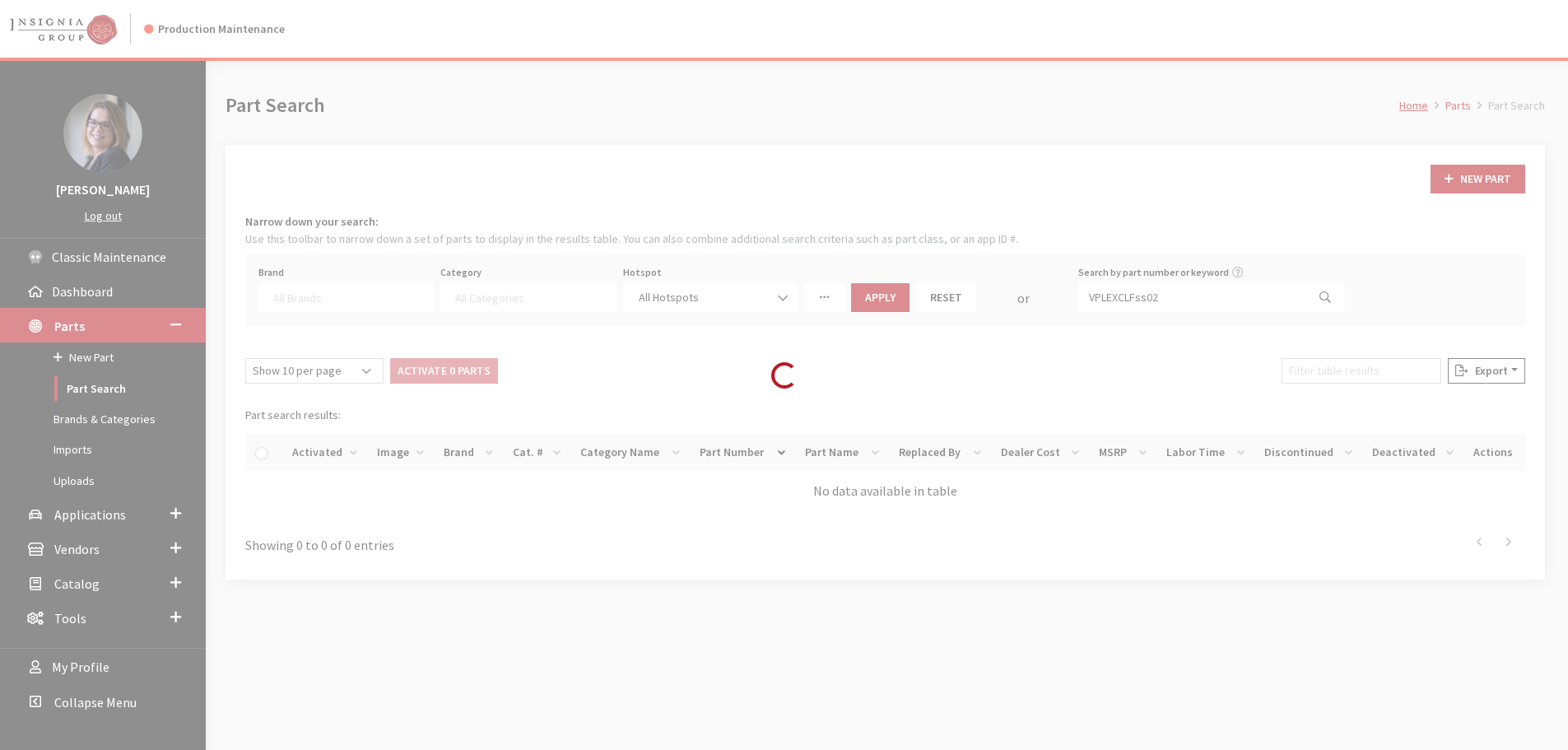
select select
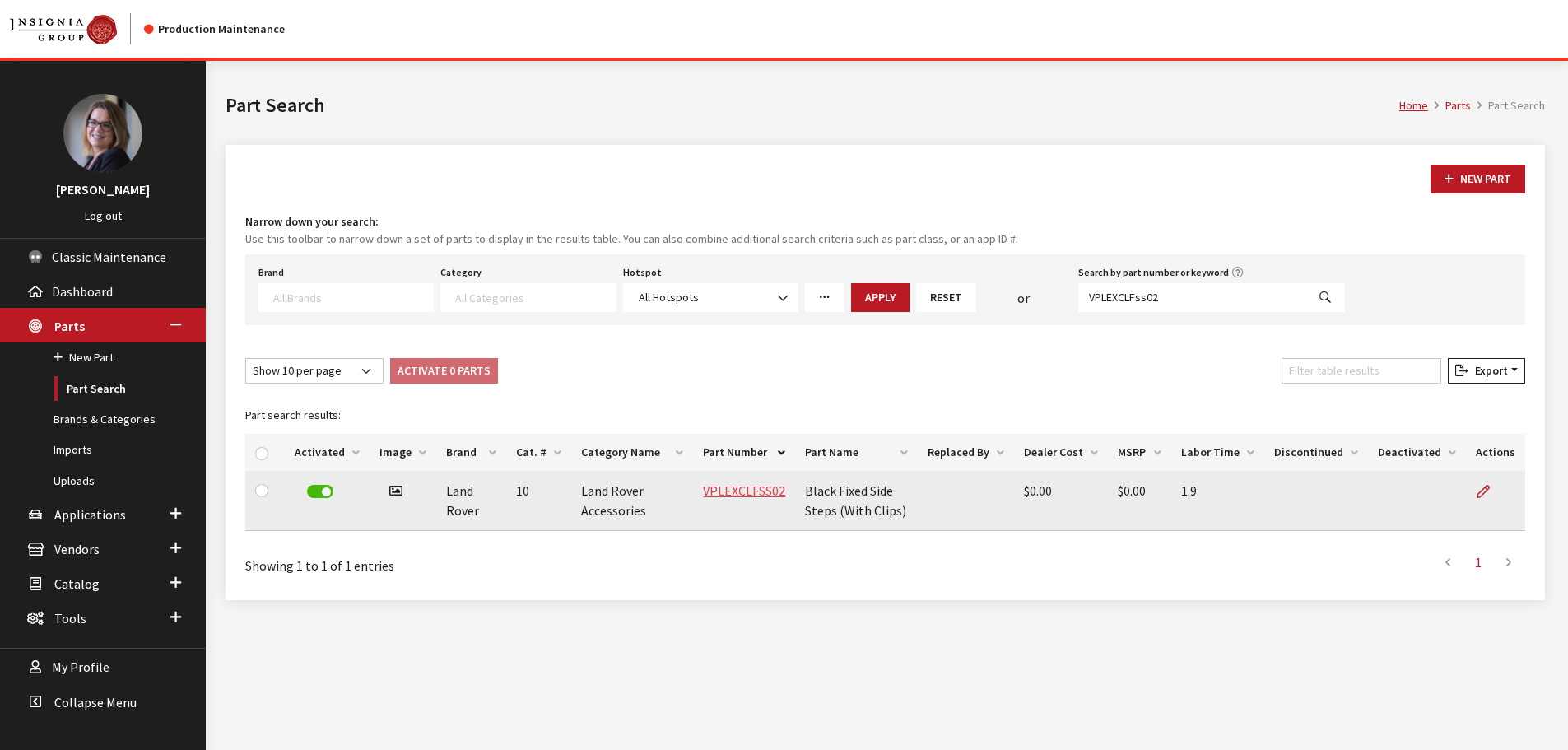
click at [730, 486] on link "VPLEXCLFSS02" at bounding box center [744, 490] width 82 height 16
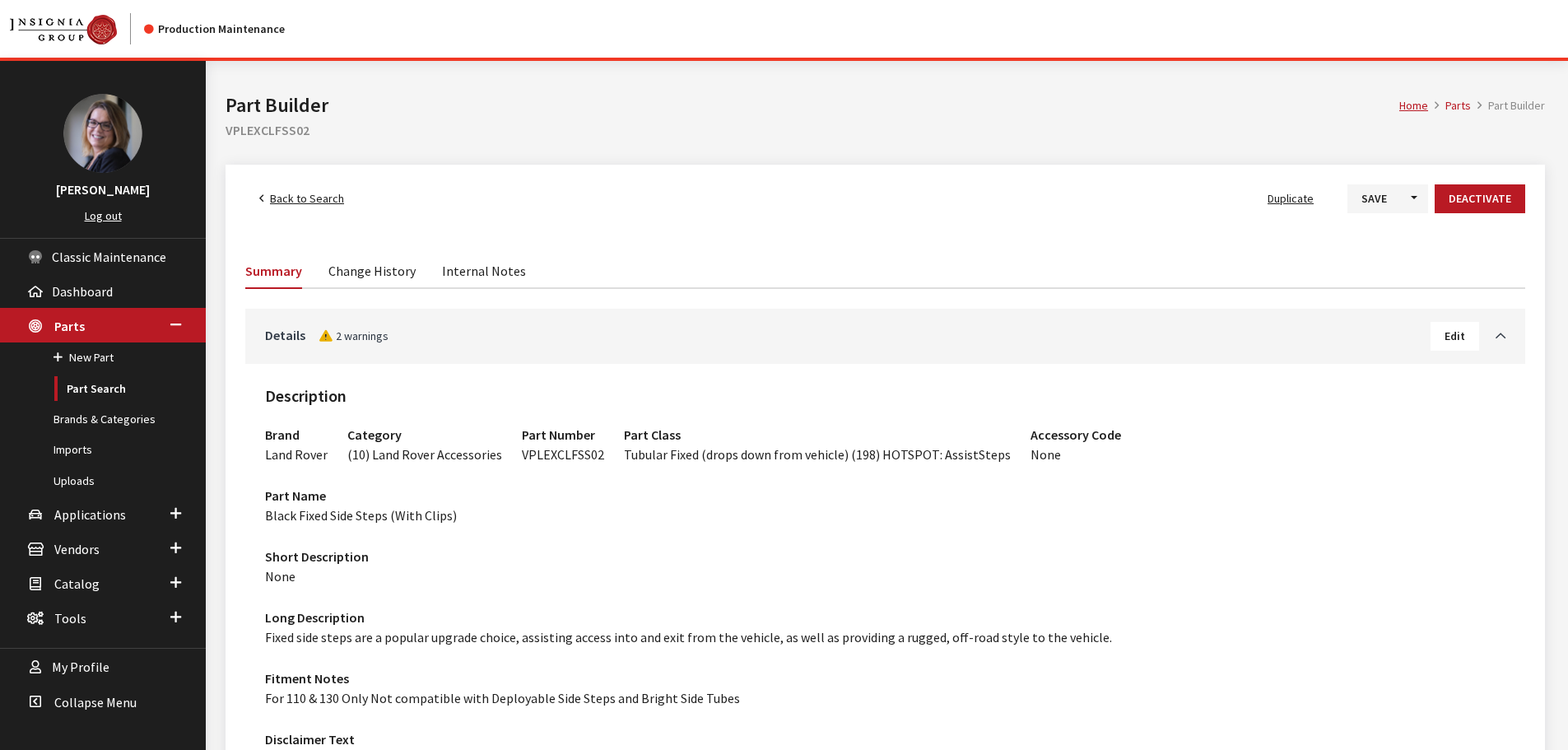
click at [1451, 338] on span "Edit" at bounding box center [1454, 336] width 21 height 15
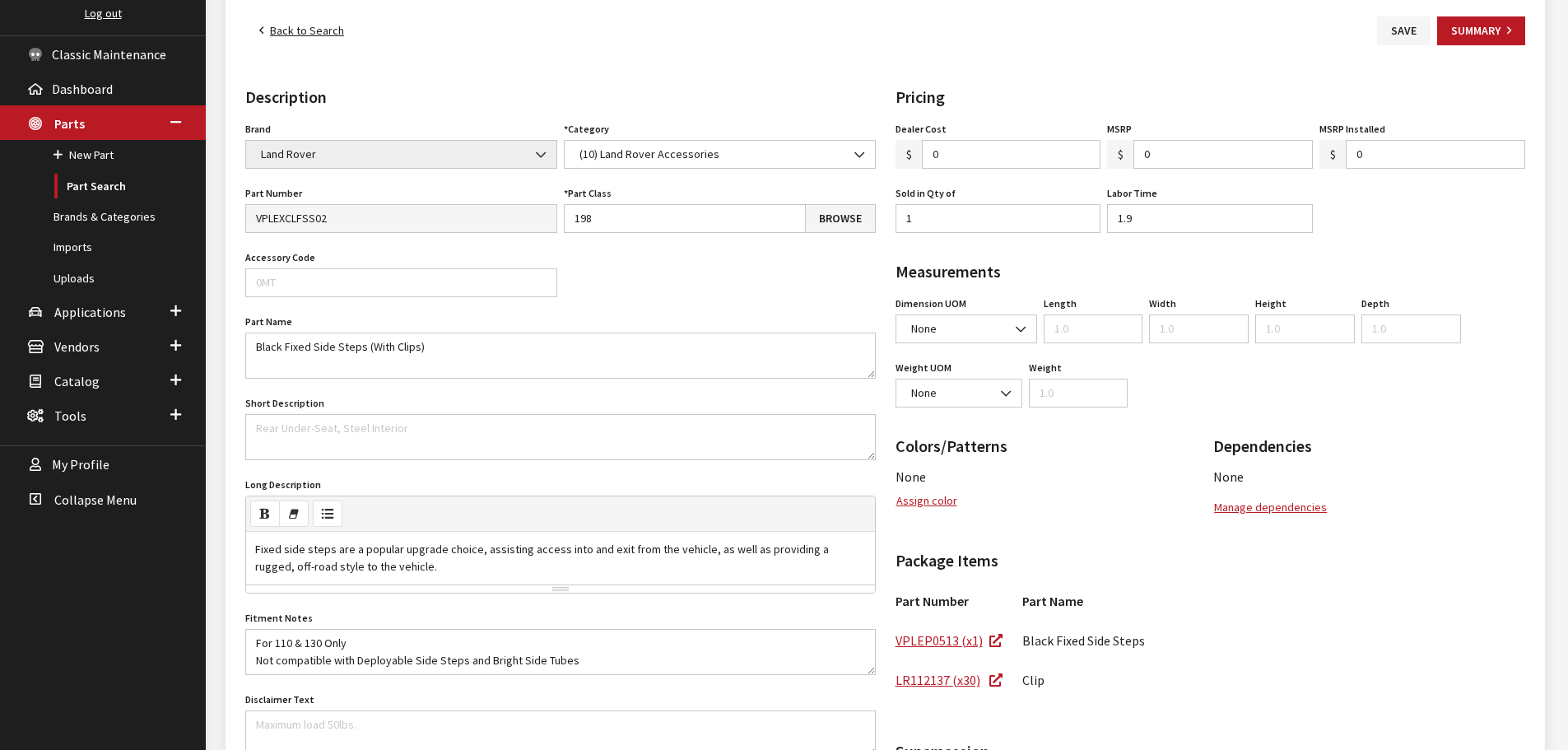
scroll to position [144, 0]
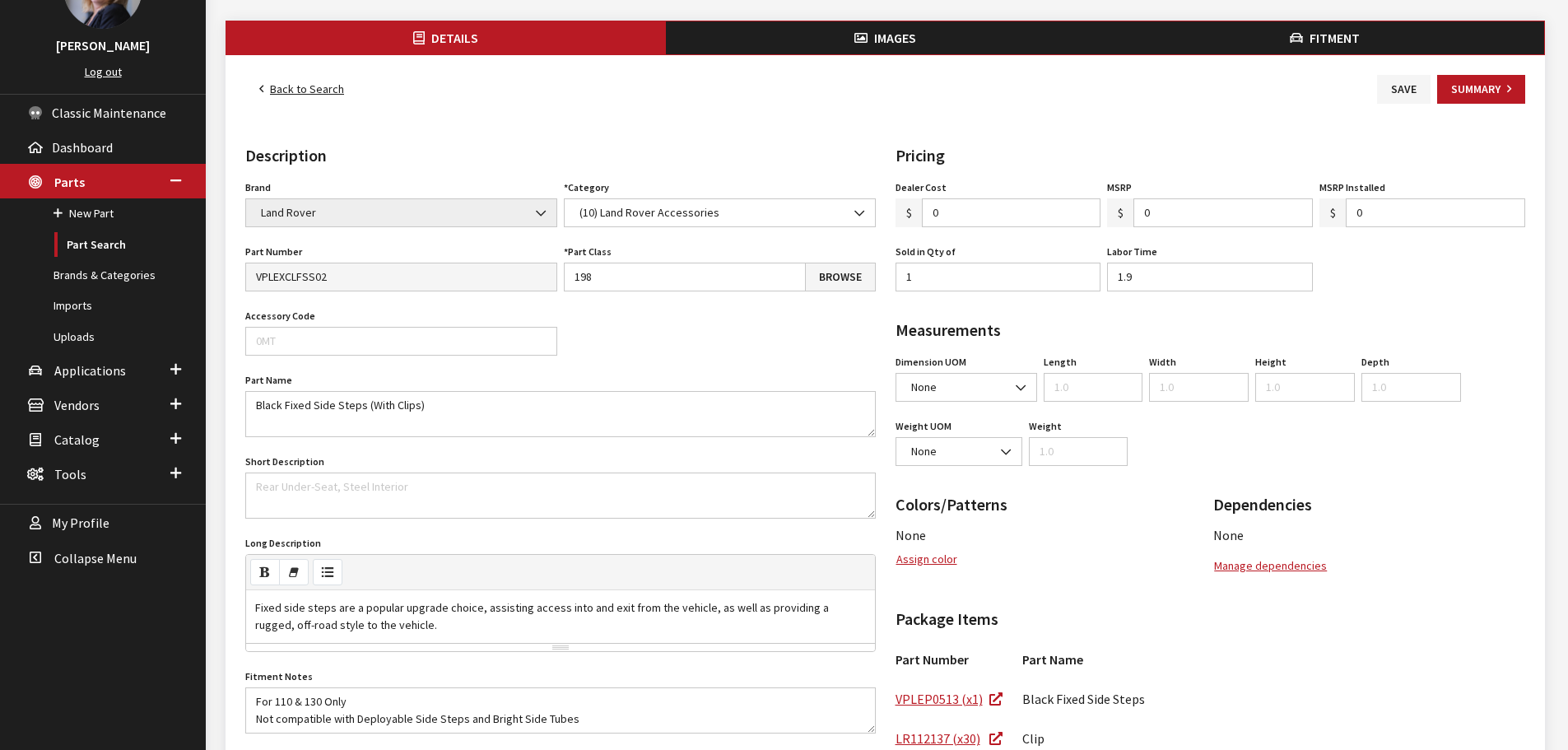
click at [948, 209] on input "0" at bounding box center [1011, 213] width 180 height 29
drag, startPoint x: 948, startPoint y: 209, endPoint x: 910, endPoint y: 215, distance: 38.5
click at [910, 215] on div "$ 0" at bounding box center [999, 213] width 206 height 29
drag, startPoint x: 1182, startPoint y: 211, endPoint x: 1129, endPoint y: 210, distance: 53.0
click at [1129, 210] on div "$ 0" at bounding box center [1210, 213] width 206 height 29
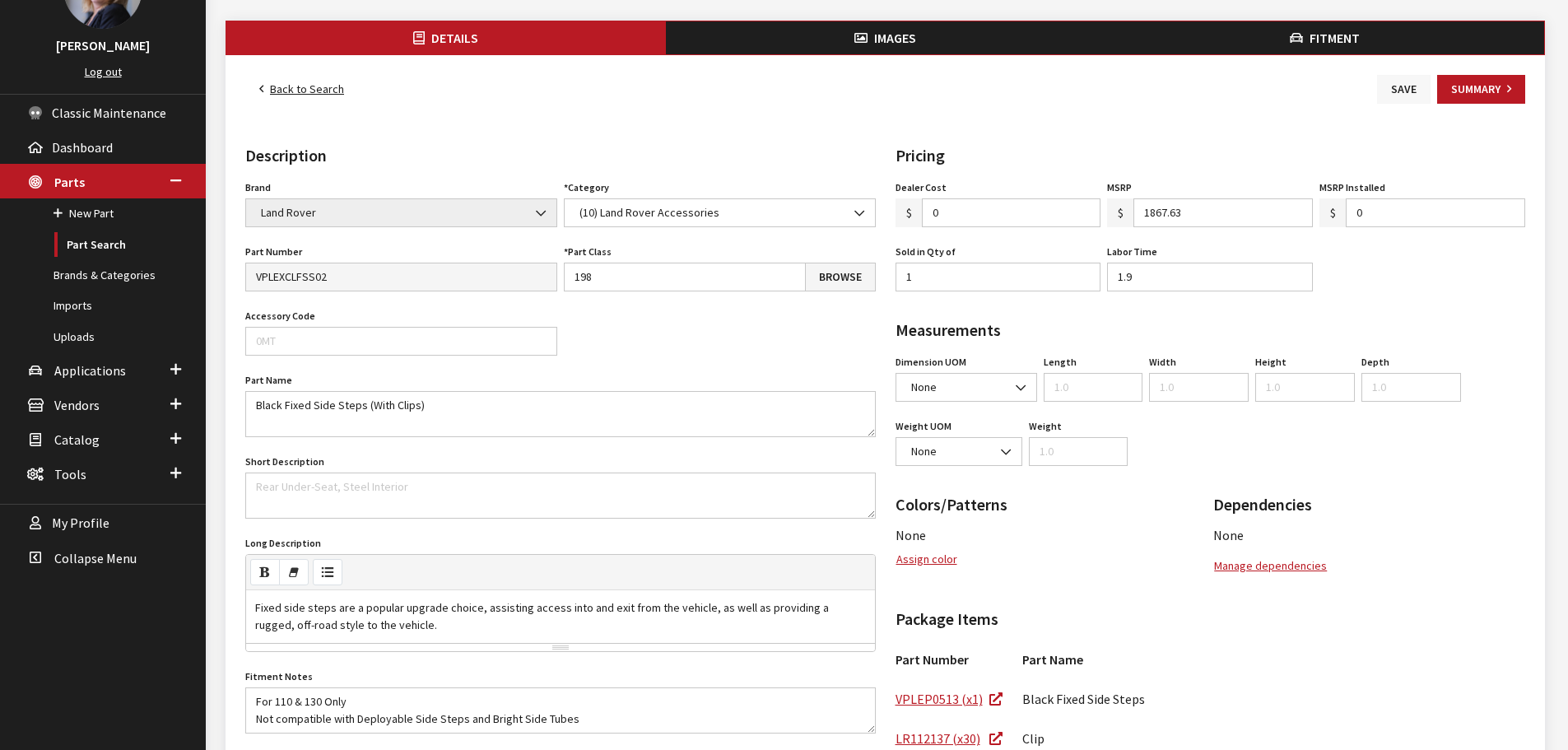
type input "1867.63"
click at [1410, 94] on button "Save" at bounding box center [1404, 89] width 54 height 29
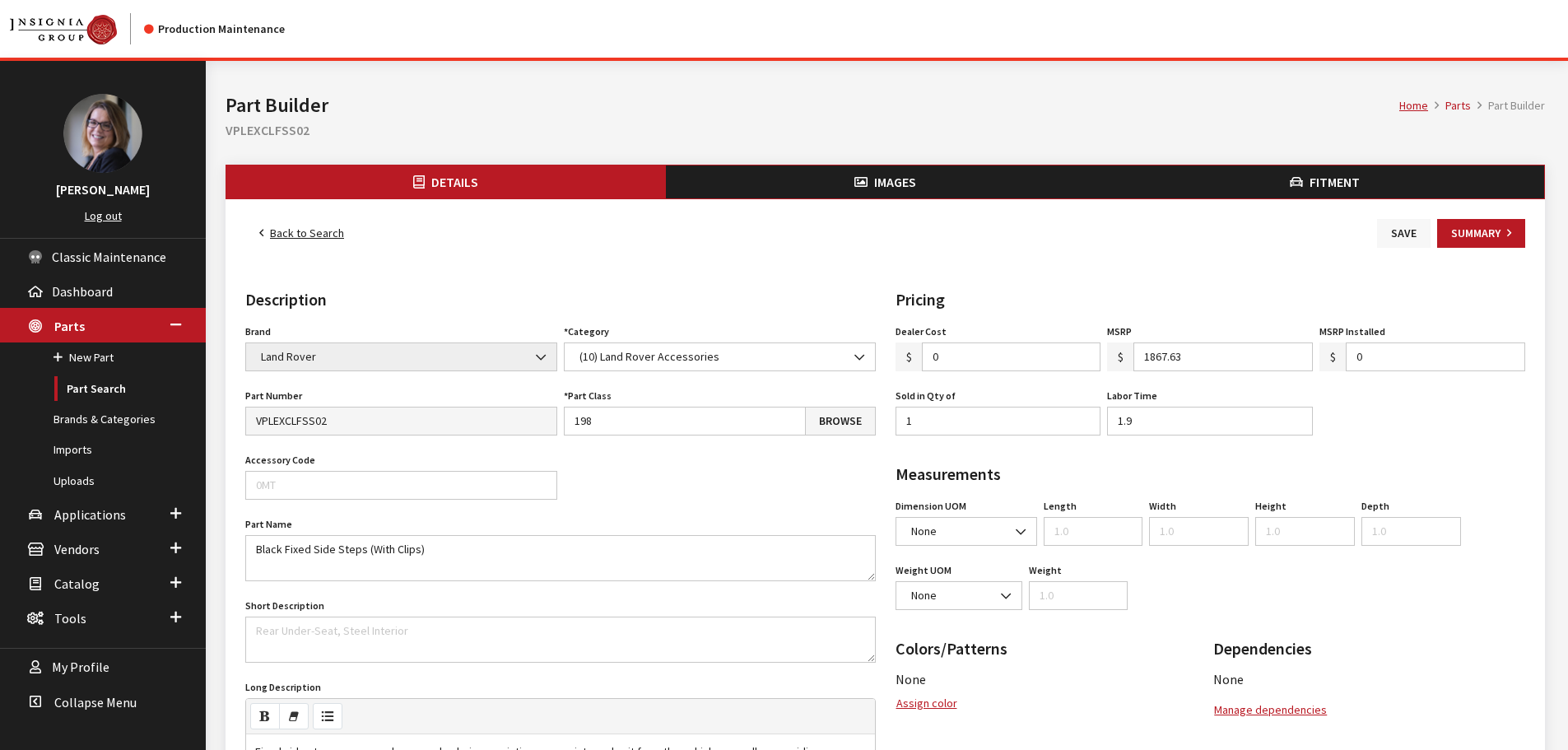
click at [1393, 236] on button "Save" at bounding box center [1404, 234] width 54 height 29
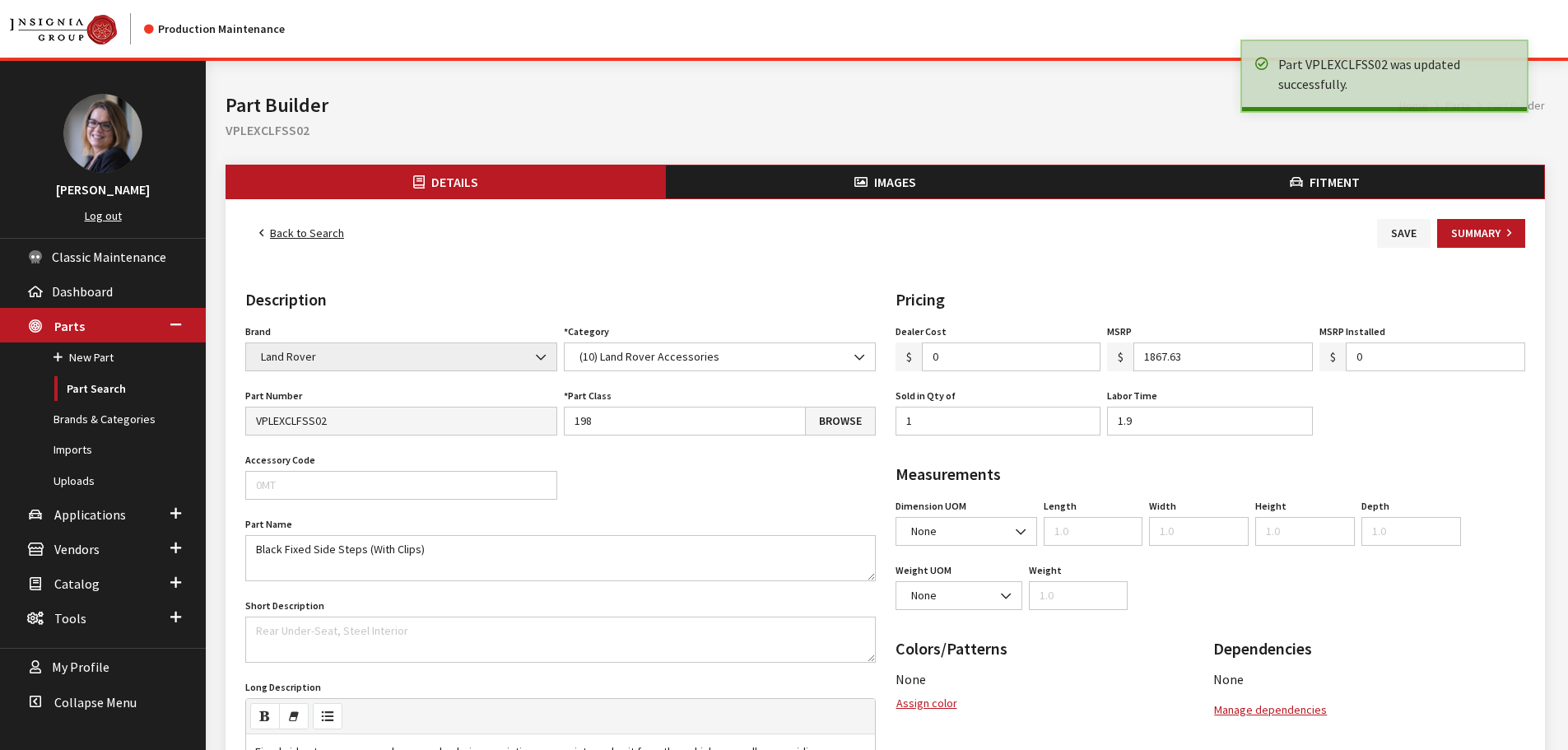
drag, startPoint x: 0, startPoint y: 0, endPoint x: 302, endPoint y: 232, distance: 380.8
click at [302, 232] on link "Back to Search" at bounding box center [302, 234] width 113 height 29
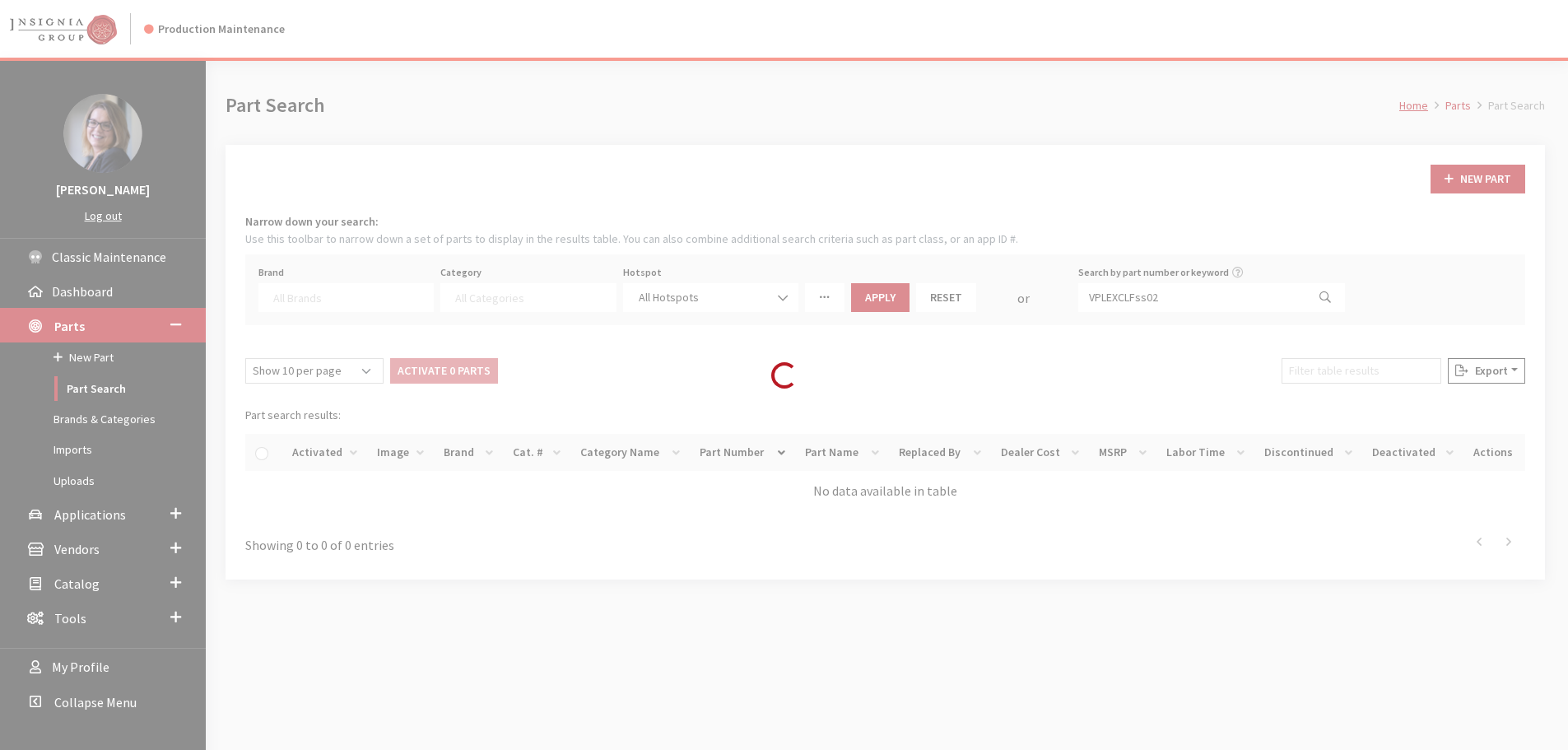
select select
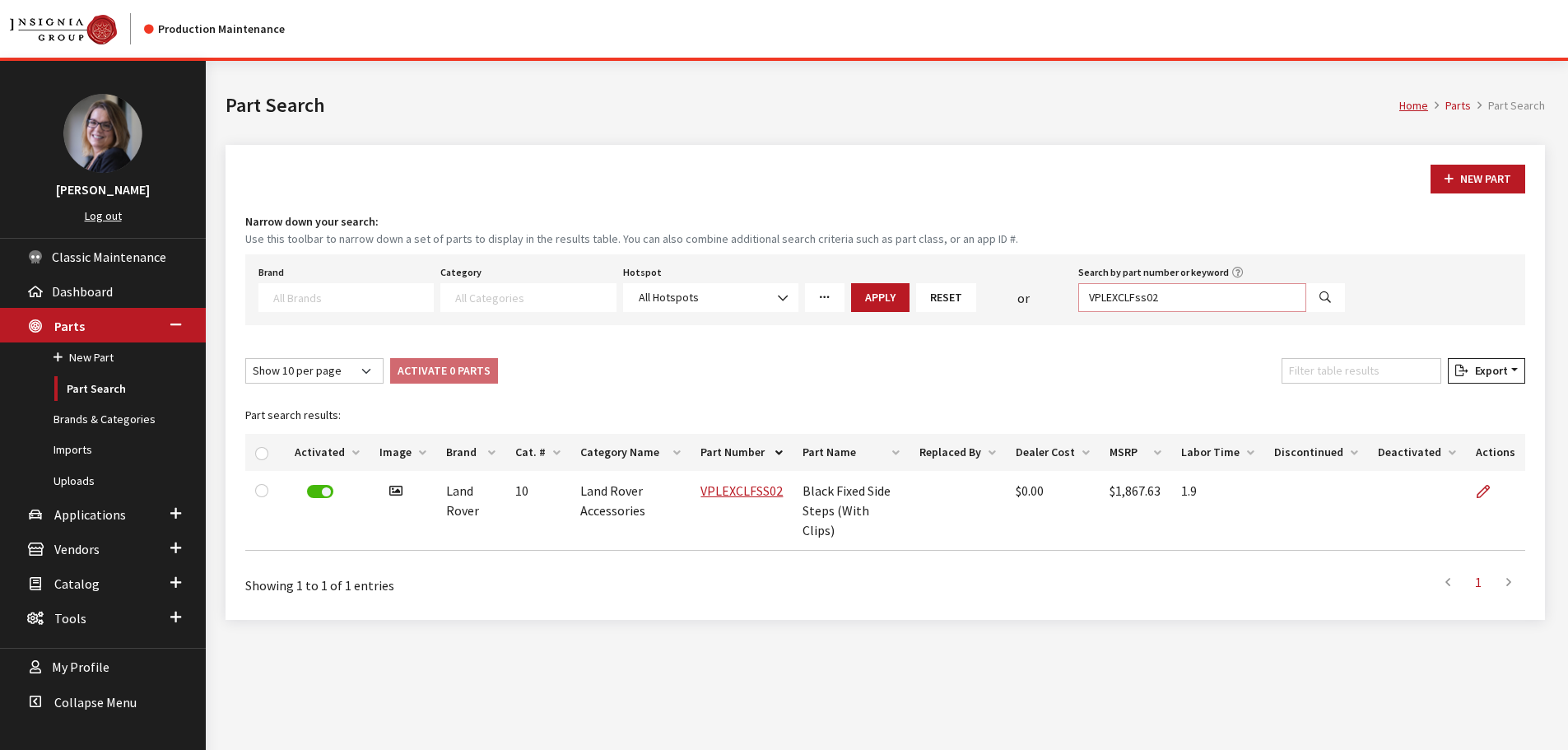
click at [1163, 297] on input "VPLEXCLFss02" at bounding box center [1192, 297] width 228 height 29
type input "VPLEXCLFss01"
select select
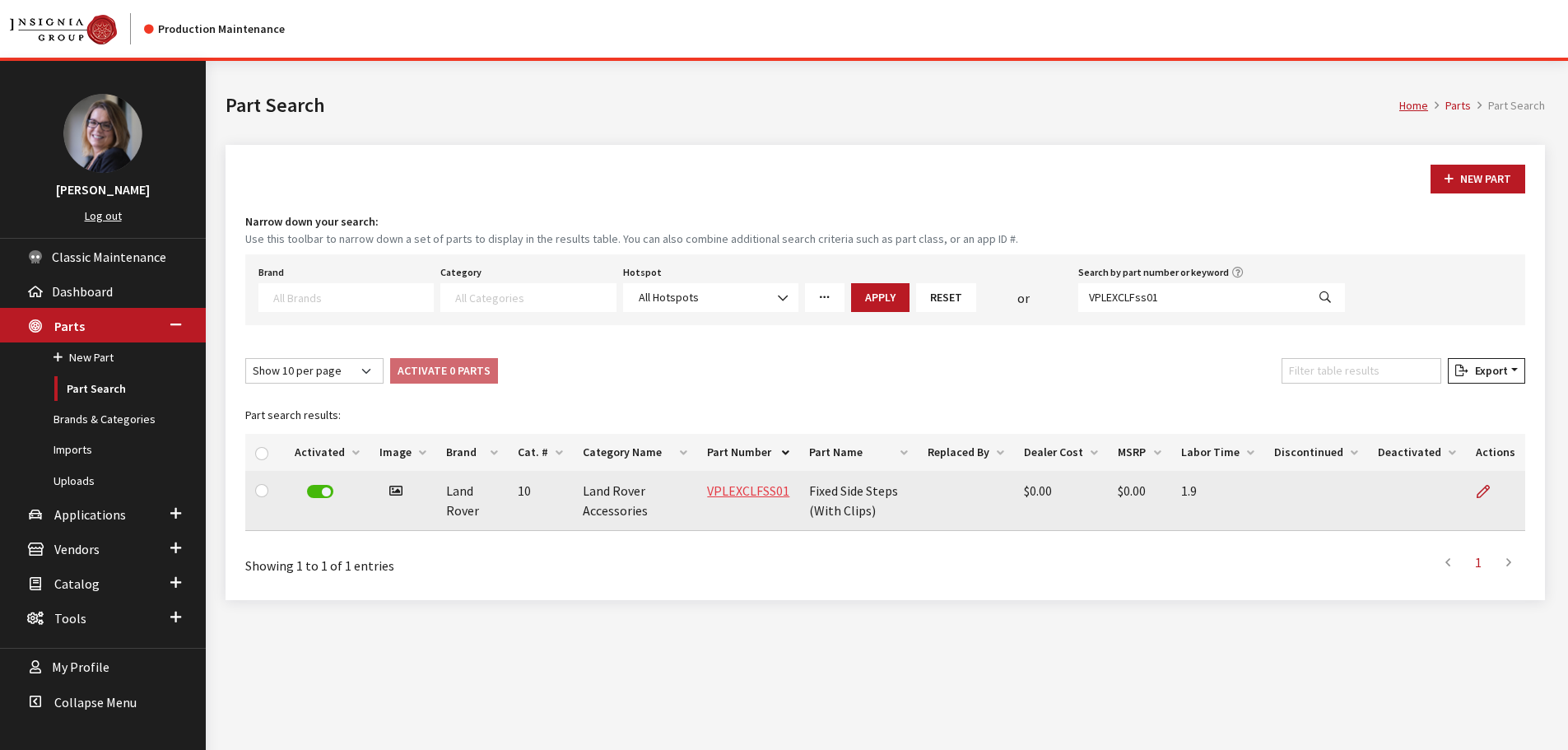
click at [724, 488] on link "VPLEXCLFSS01" at bounding box center [748, 490] width 82 height 16
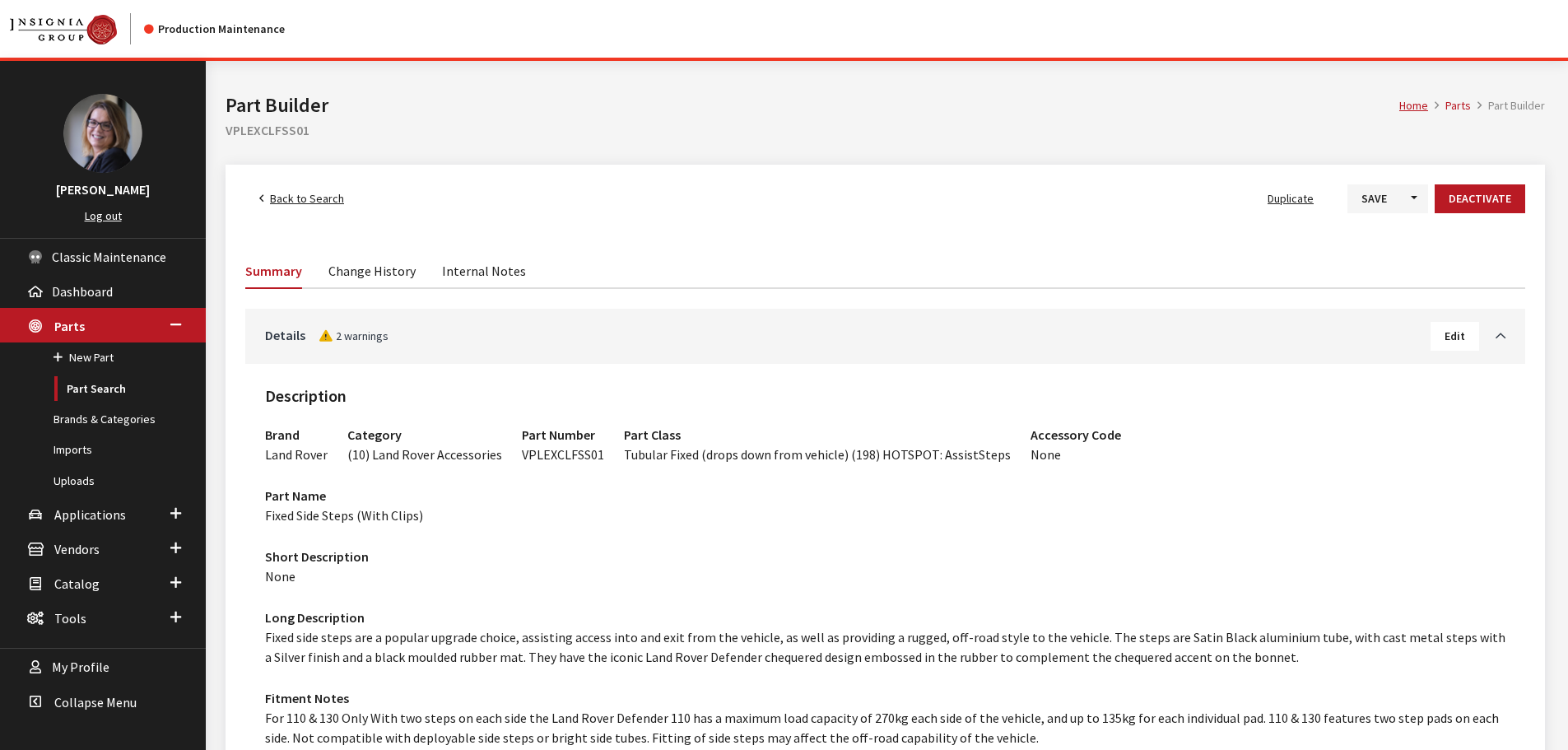
click at [1452, 336] on span "Edit" at bounding box center [1454, 336] width 21 height 15
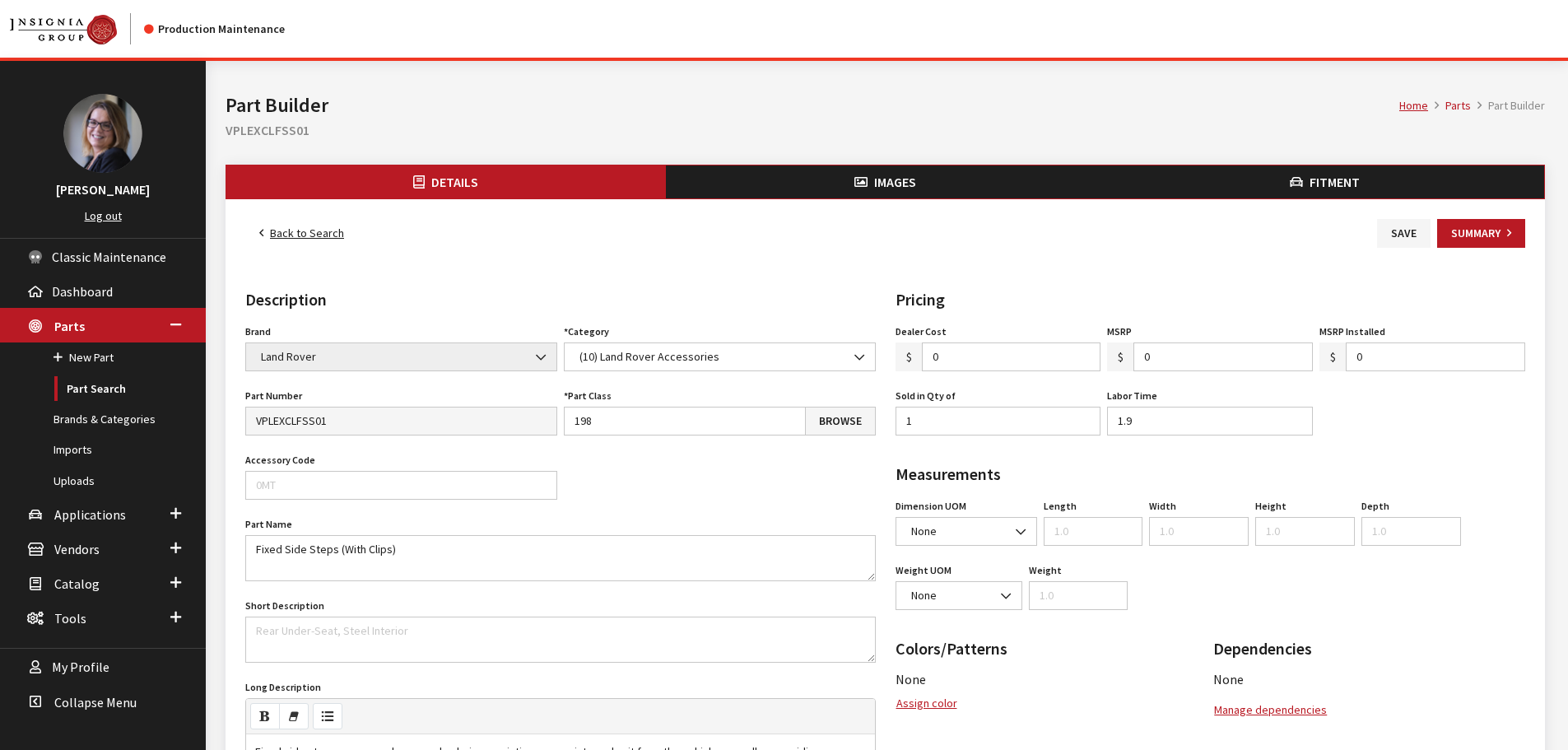
click at [1179, 363] on input "0" at bounding box center [1223, 357] width 180 height 29
click at [1153, 355] on input "01781.63" at bounding box center [1223, 357] width 180 height 29
click at [1206, 361] on input "1781.63" at bounding box center [1223, 357] width 180 height 29
type input "1781.62"
click at [1401, 229] on button "Save" at bounding box center [1404, 234] width 54 height 29
